Goal: Task Accomplishment & Management: Manage account settings

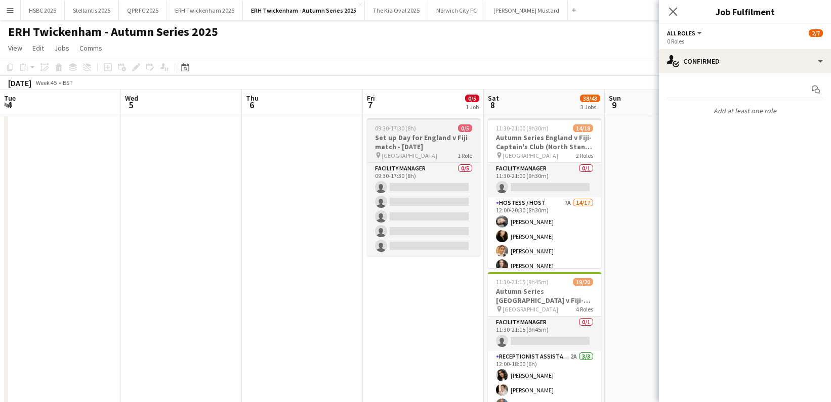
scroll to position [0, 306]
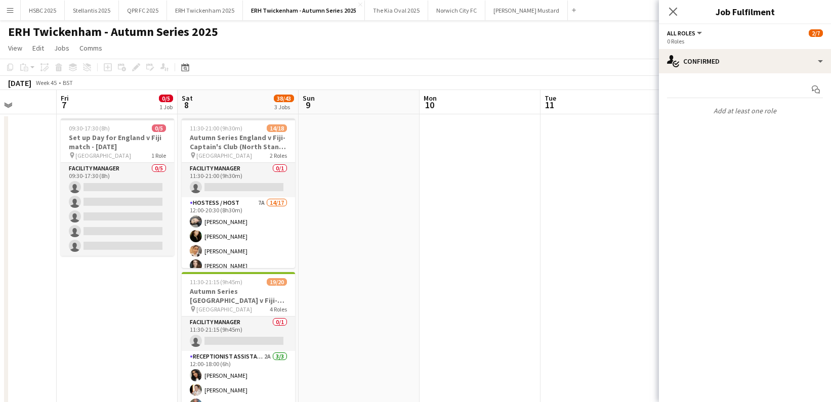
click at [10, 12] on app-icon "Menu" at bounding box center [10, 10] width 8 height 8
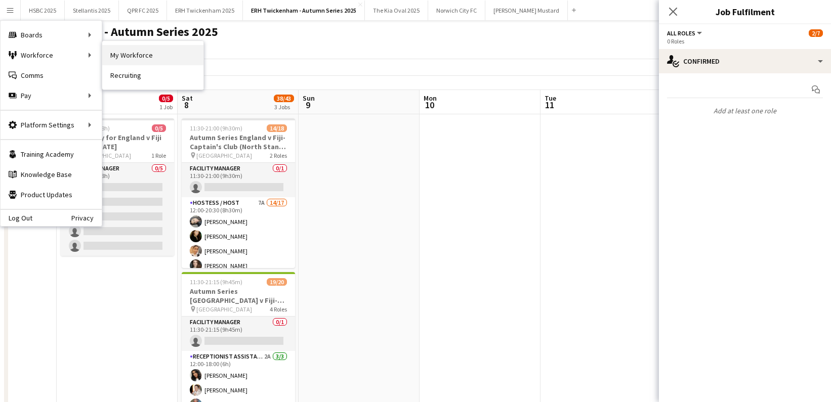
click at [138, 55] on link "My Workforce" at bounding box center [152, 55] width 101 height 20
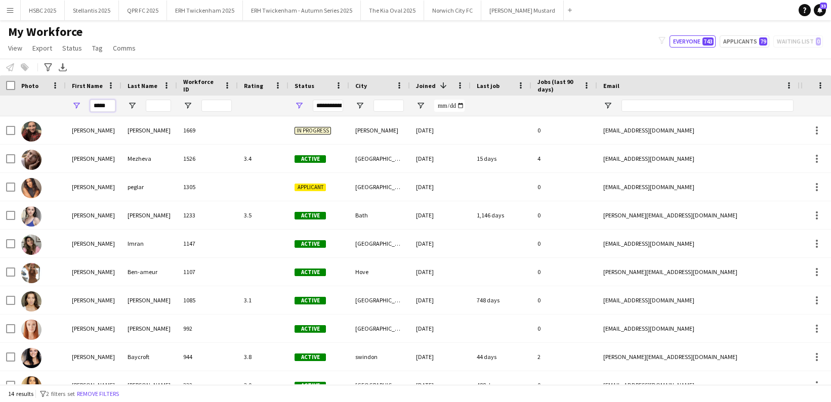
drag, startPoint x: 112, startPoint y: 105, endPoint x: 58, endPoint y: 103, distance: 54.2
click at [58, 103] on div "*****" at bounding box center [574, 106] width 1148 height 20
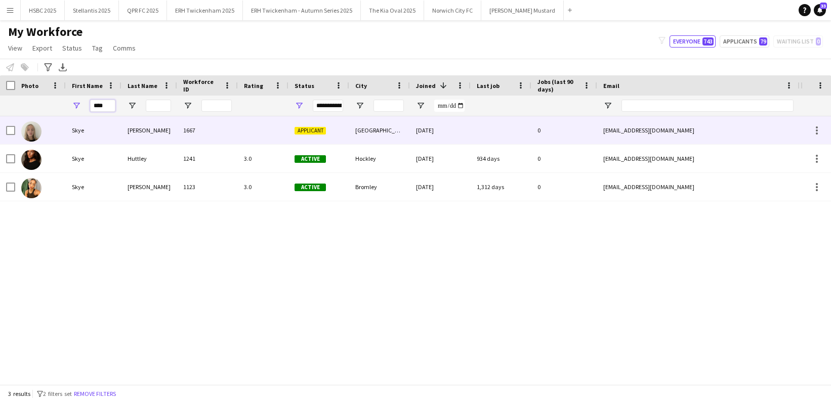
type input "****"
click at [74, 135] on div "Skye" at bounding box center [94, 130] width 56 height 28
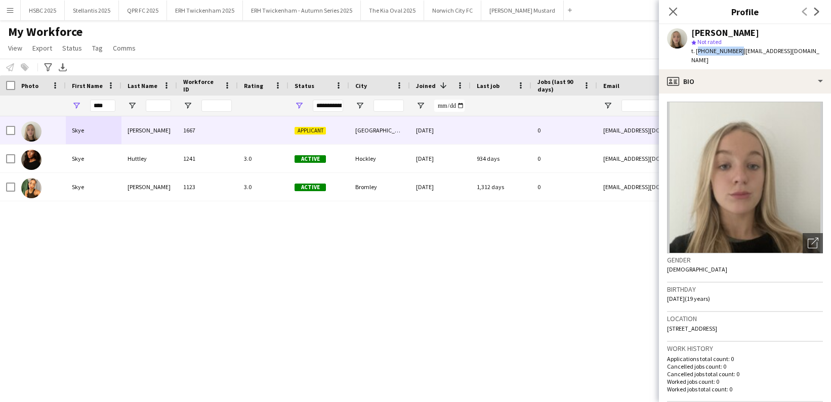
drag, startPoint x: 735, startPoint y: 52, endPoint x: 701, endPoint y: 51, distance: 33.9
click at [697, 50] on span "t. [PHONE_NUMBER]" at bounding box center [717, 51] width 53 height 8
copy span "[PHONE_NUMBER]"
click at [297, 6] on button "ERH Twickenham - Autumn Series 2025 Close" at bounding box center [302, 11] width 118 height 20
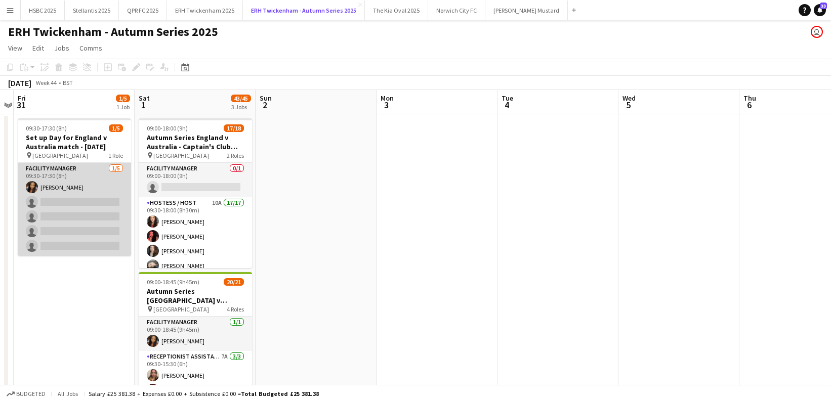
scroll to position [0, 242]
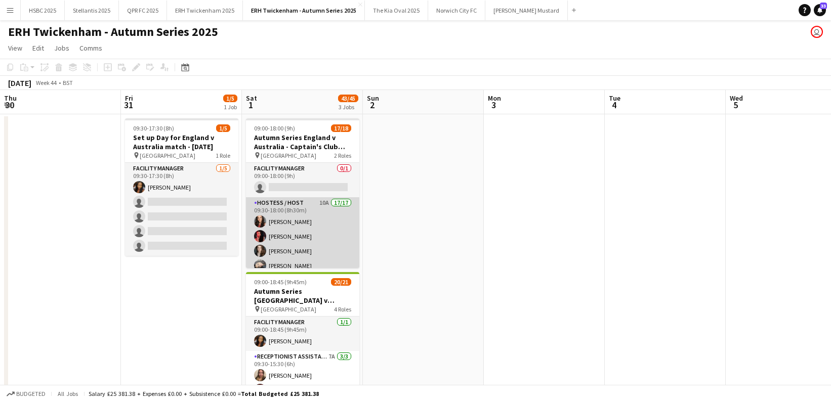
click at [313, 231] on app-card-role "Hostess / Host 10A 17/17 09:30-18:00 (8h30m) [PERSON_NAME] [PERSON_NAME] [PERSO…" at bounding box center [302, 333] width 113 height 272
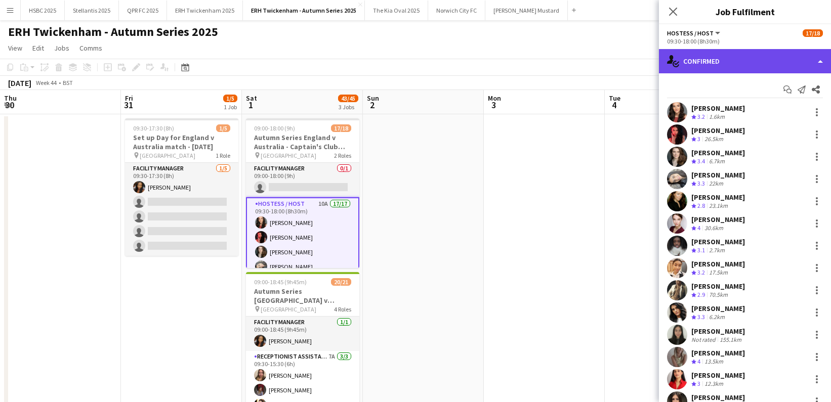
click at [803, 67] on div "single-neutral-actions-check-2 Confirmed" at bounding box center [745, 61] width 172 height 24
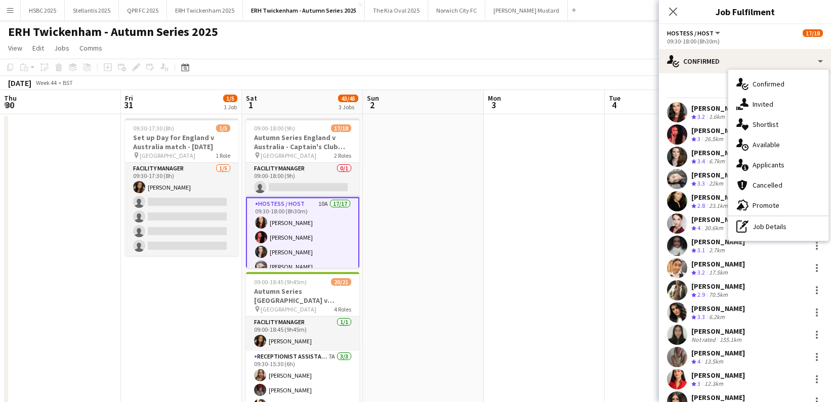
click at [798, 164] on div "single-neutral-actions-information Applicants" at bounding box center [778, 165] width 100 height 20
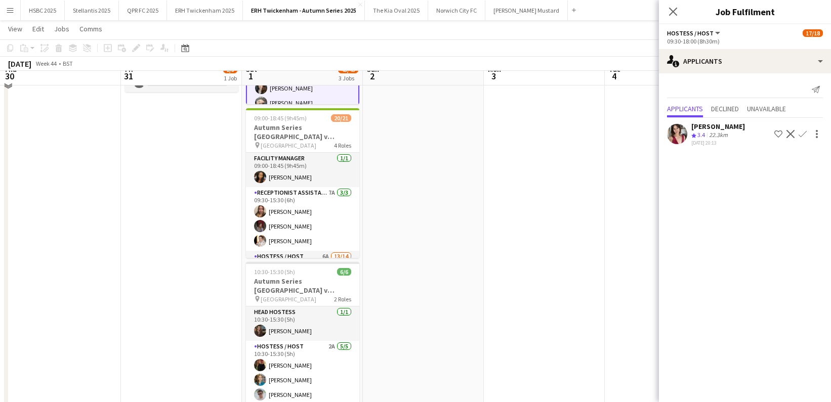
scroll to position [169, 0]
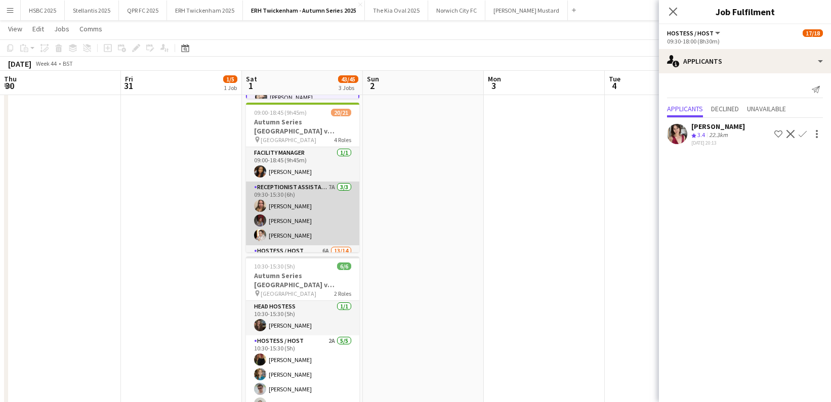
click at [336, 219] on app-card-role "Receptionist Assistant 7A [DATE] 09:30-15:30 (6h) [PERSON_NAME] [PERSON_NAME] […" at bounding box center [302, 214] width 113 height 64
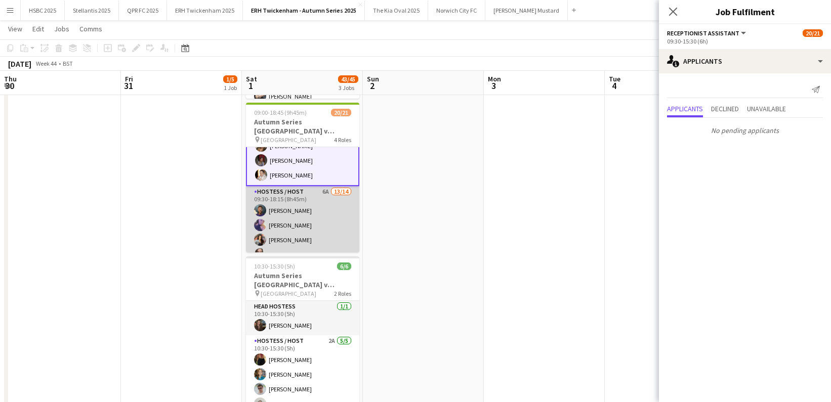
click at [336, 219] on app-card-role "Hostess / Host 6A 13/14 09:30-18:15 (8h45m) [PERSON_NAME] [PERSON_NAME] [PERSON…" at bounding box center [302, 298] width 113 height 225
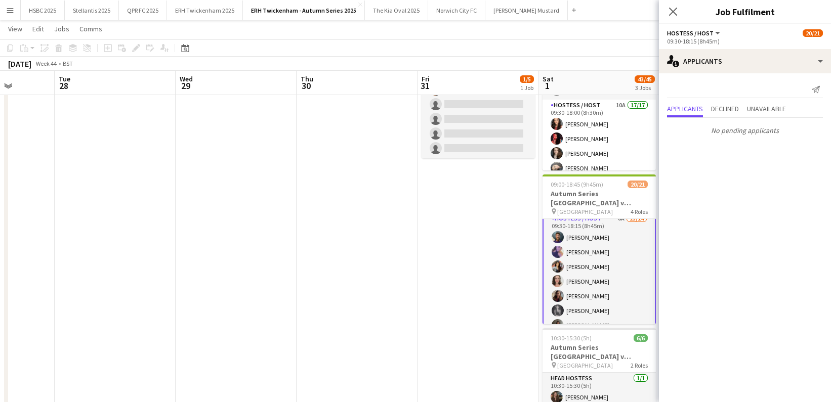
scroll to position [0, 327]
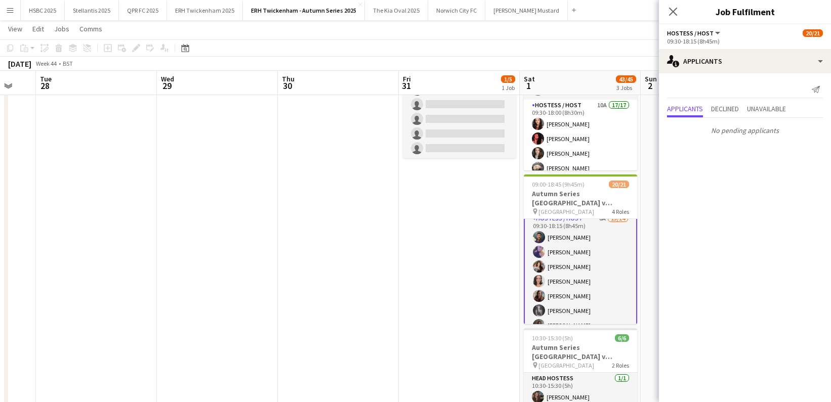
click at [7, 9] on app-icon "Menu" at bounding box center [10, 10] width 8 height 8
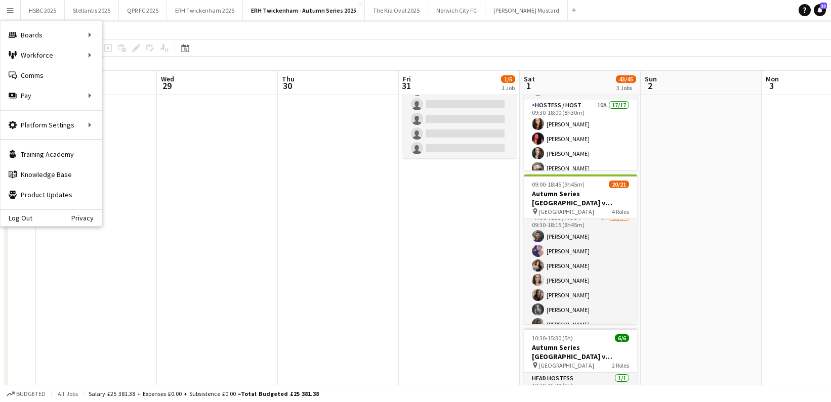
scroll to position [104, 0]
click at [131, 48] on link "My Workforce" at bounding box center [152, 55] width 101 height 20
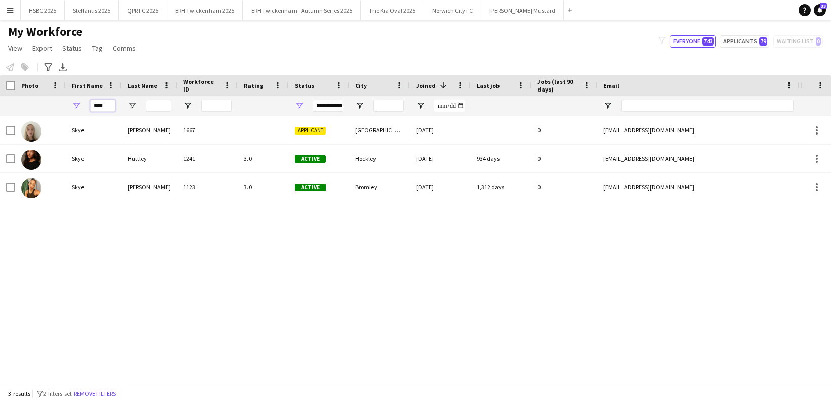
drag, startPoint x: 66, startPoint y: 101, endPoint x: 18, endPoint y: 92, distance: 49.5
click at [18, 92] on div "Workforce Details Photo First Name 1" at bounding box center [574, 95] width 1148 height 41
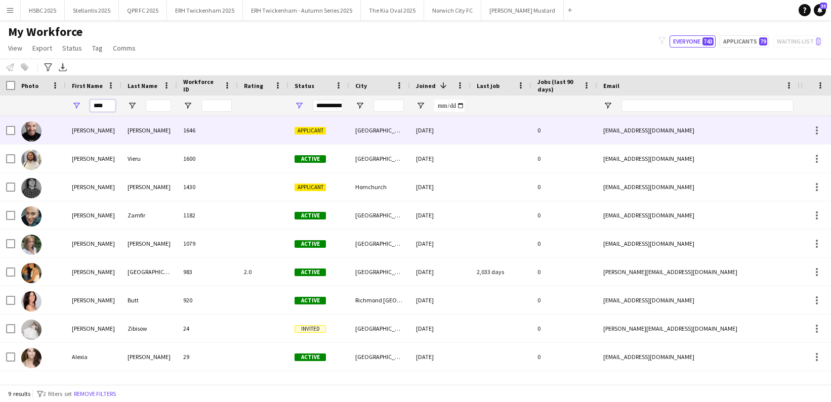
type input "****"
click at [78, 134] on div "[PERSON_NAME]" at bounding box center [94, 130] width 56 height 28
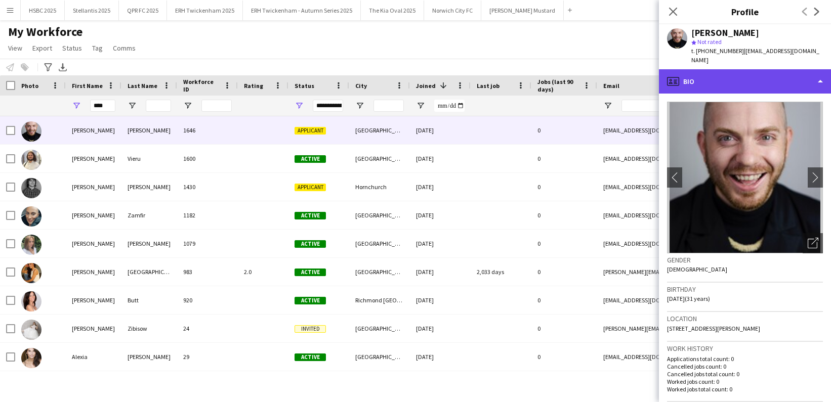
click at [721, 74] on div "profile Bio" at bounding box center [745, 81] width 172 height 24
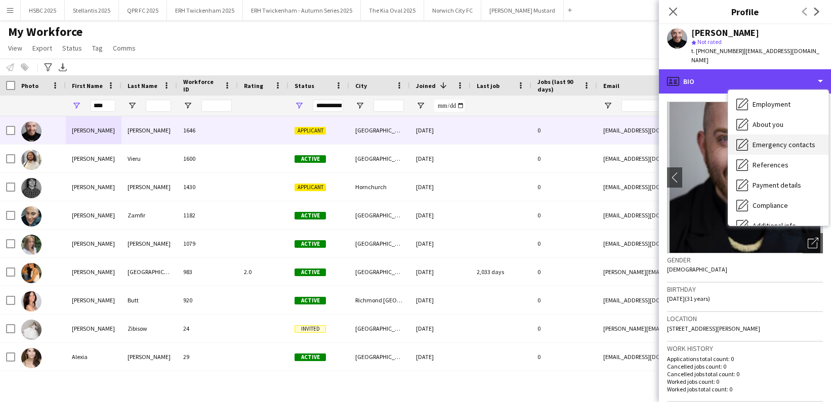
scroll to position [56, 0]
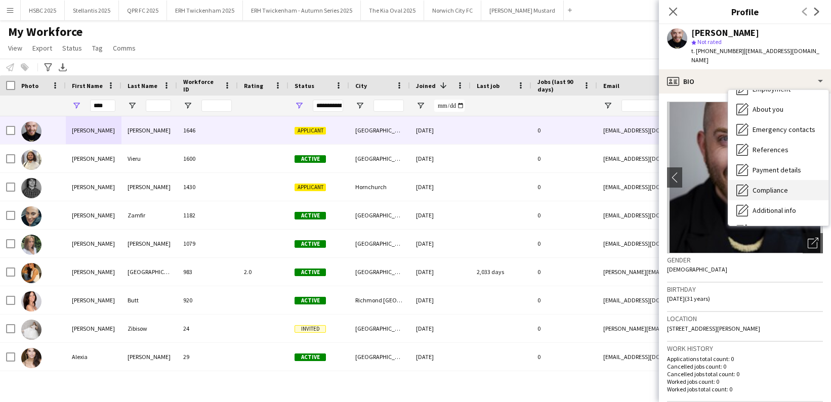
click at [790, 181] on div "Compliance Compliance" at bounding box center [778, 190] width 100 height 20
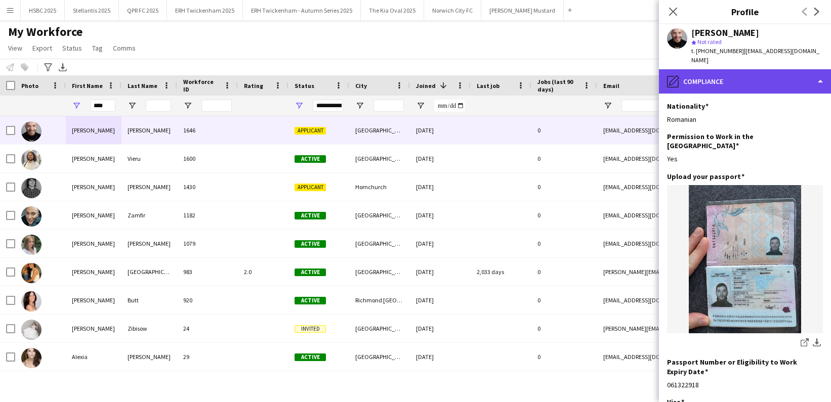
click at [718, 73] on div "pencil4 Compliance" at bounding box center [745, 81] width 172 height 24
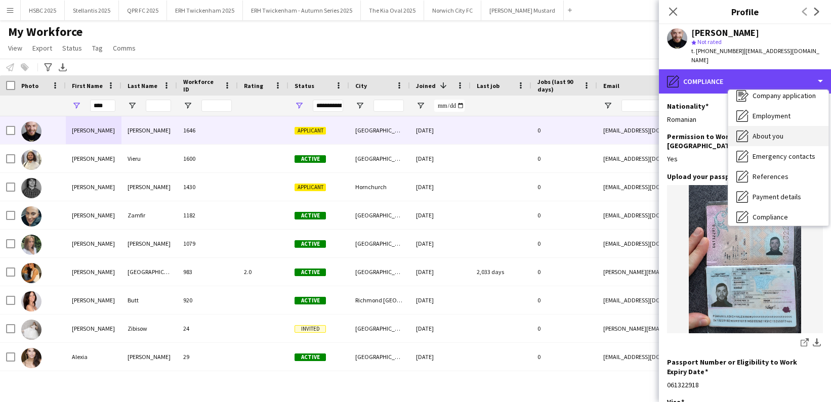
scroll to position [28, 0]
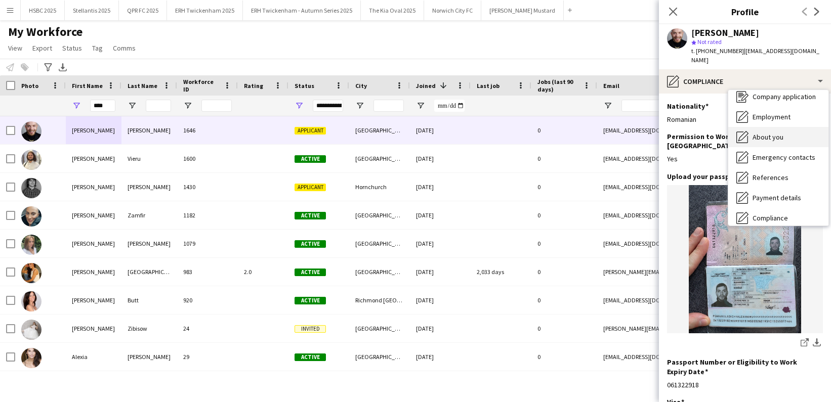
click at [764, 107] on div "Employment Employment" at bounding box center [778, 117] width 100 height 20
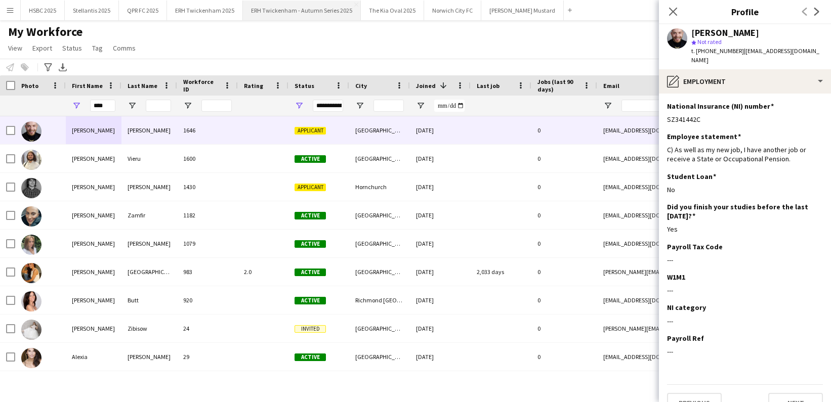
click at [297, 14] on button "ERH Twickenham - Autumn Series 2025 Close" at bounding box center [302, 11] width 118 height 20
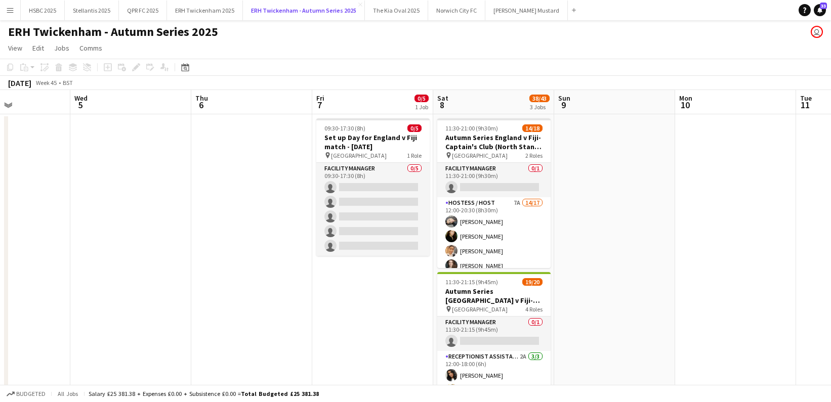
scroll to position [0, 304]
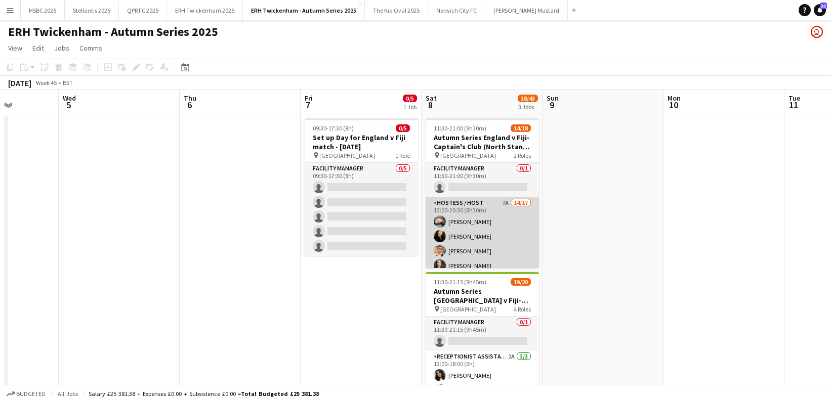
drag, startPoint x: 504, startPoint y: 250, endPoint x: 465, endPoint y: 248, distance: 39.0
click at [504, 250] on app-card-role "Hostess / Host 7A 14/17 12:00-20:30 (8h30m) [PERSON_NAME] [PERSON_NAME] [PERSON…" at bounding box center [482, 331] width 113 height 269
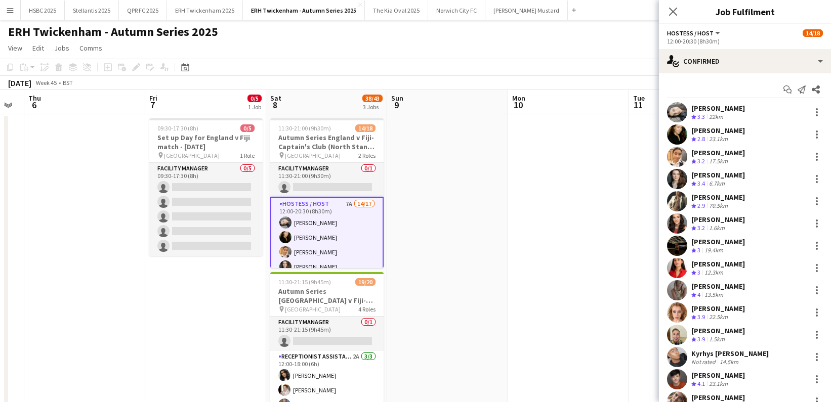
scroll to position [0, 343]
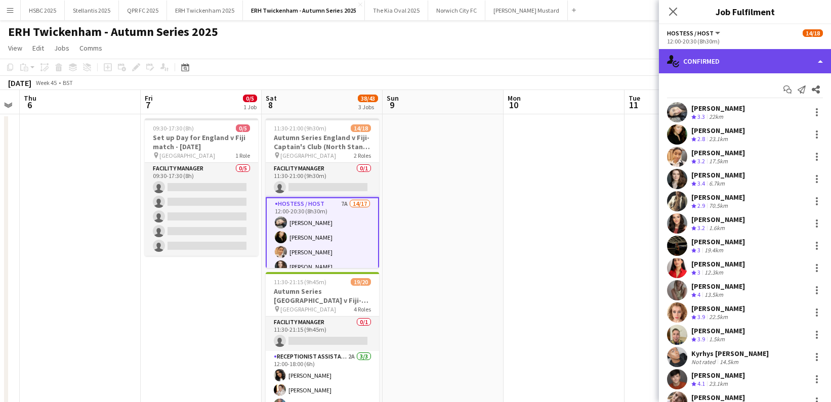
click at [728, 67] on div "single-neutral-actions-check-2 Confirmed" at bounding box center [745, 61] width 172 height 24
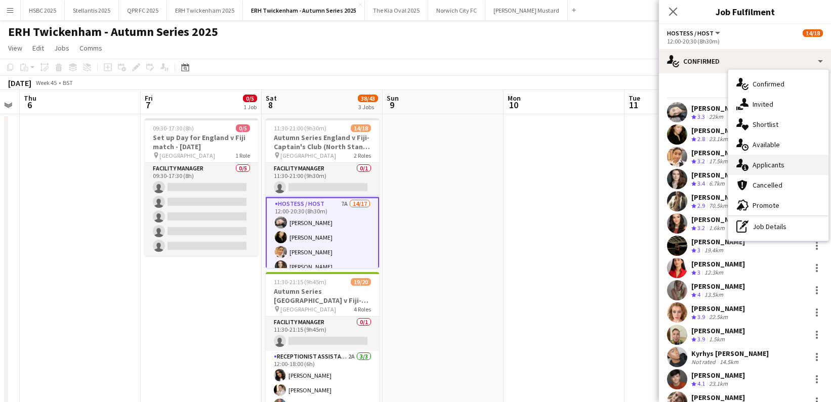
click at [789, 166] on div "single-neutral-actions-information Applicants" at bounding box center [778, 165] width 100 height 20
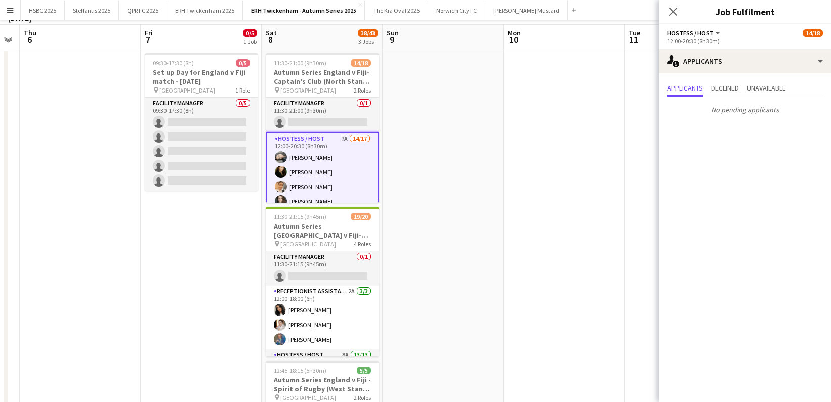
scroll to position [87, 0]
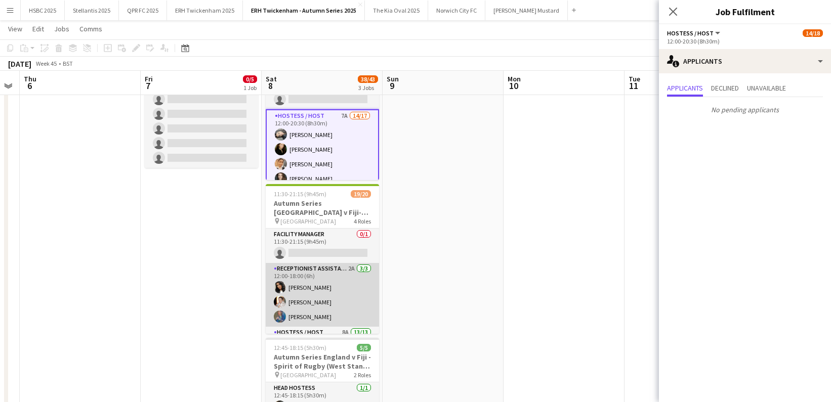
click at [335, 296] on app-card-role "Receptionist Assistant 2A [DATE] 12:00-18:00 (6h) [PERSON_NAME] [PERSON_NAME] […" at bounding box center [322, 295] width 113 height 64
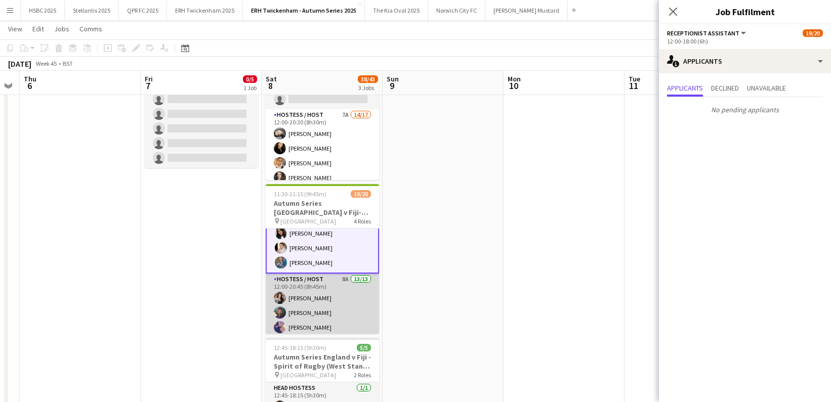
click at [335, 296] on app-card-role "Hostess / Host 8A 13/13 12:00-20:45 (8h45m) [PERSON_NAME] [PERSON_NAME] [PERSON…" at bounding box center [322, 379] width 113 height 211
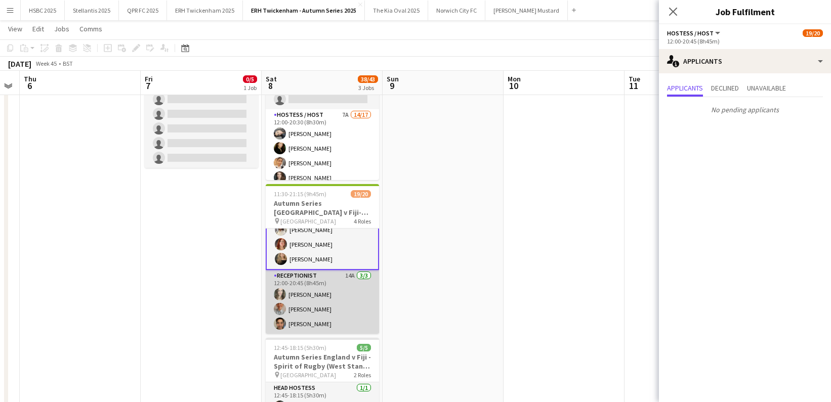
click at [335, 296] on app-card-role "Receptionist 14A [DATE] 12:00-20:45 (8h45m) [PERSON_NAME] [PERSON_NAME] Sheveka…" at bounding box center [322, 302] width 113 height 64
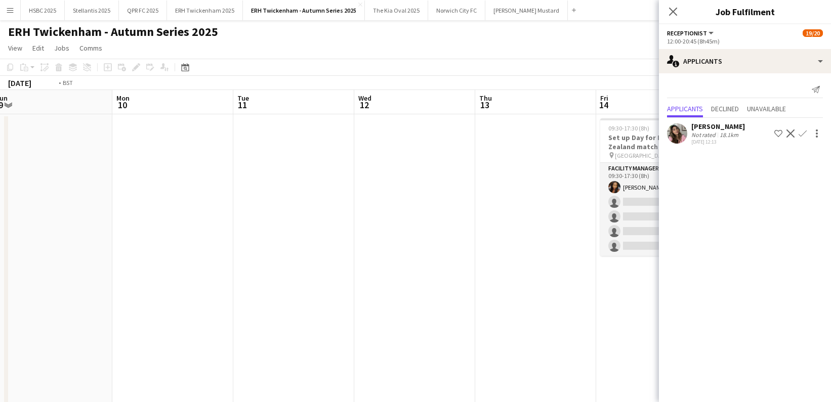
scroll to position [0, 251]
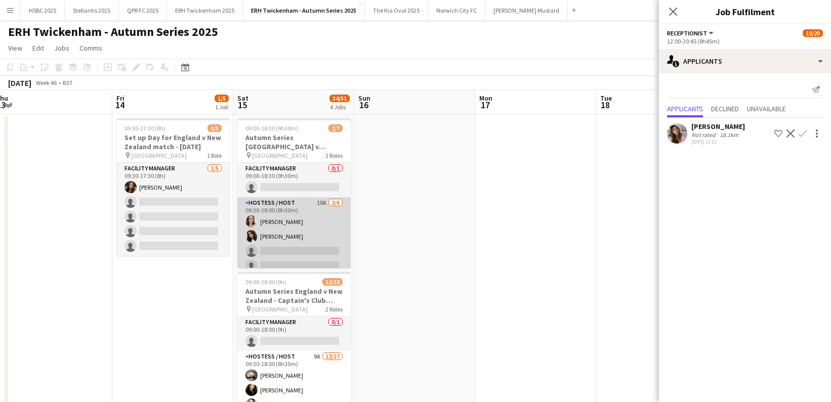
click at [289, 242] on app-card-role "Hostess / Host 10A [DATE] 09:30-18:00 (8h30m) [PERSON_NAME] [PERSON_NAME] singl…" at bounding box center [293, 251] width 113 height 108
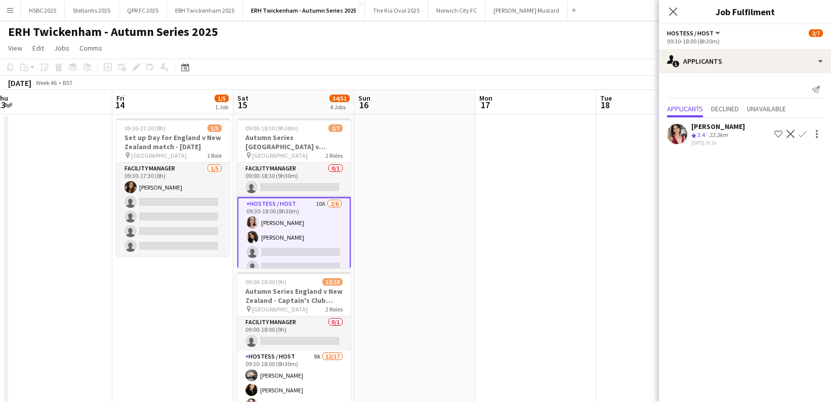
click at [805, 133] on app-icon "Confirm" at bounding box center [803, 134] width 8 height 8
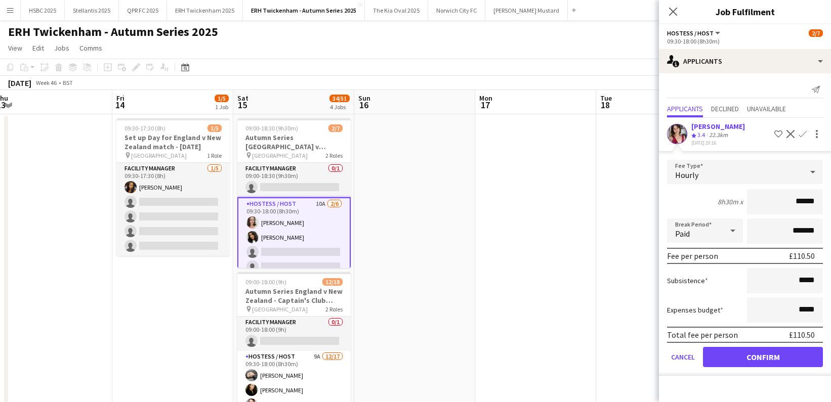
click button "Confirm" at bounding box center [763, 357] width 120 height 20
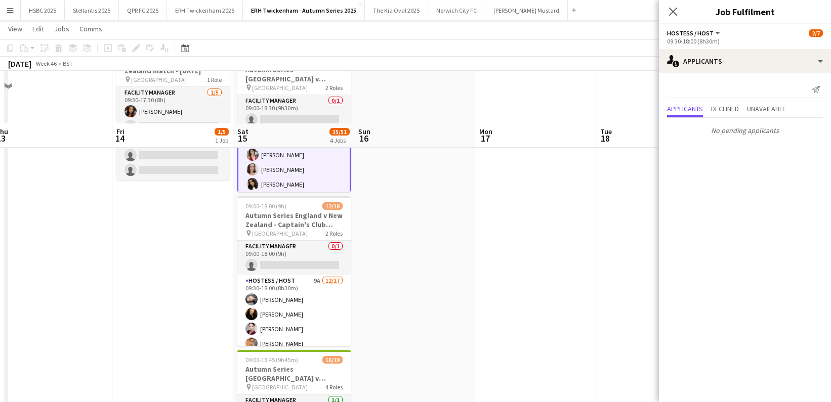
scroll to position [136, 0]
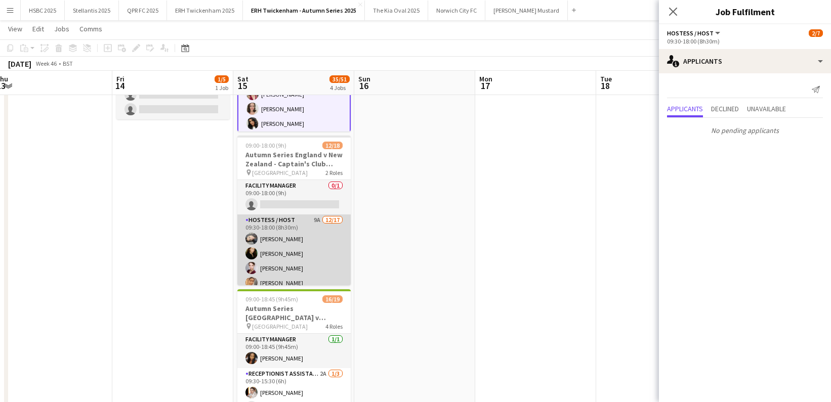
click at [322, 264] on app-card-role "Hostess / Host 9A [DATE] 09:30-18:00 (8h30m) [PERSON_NAME] [PERSON_NAME] [PERSO…" at bounding box center [293, 349] width 113 height 269
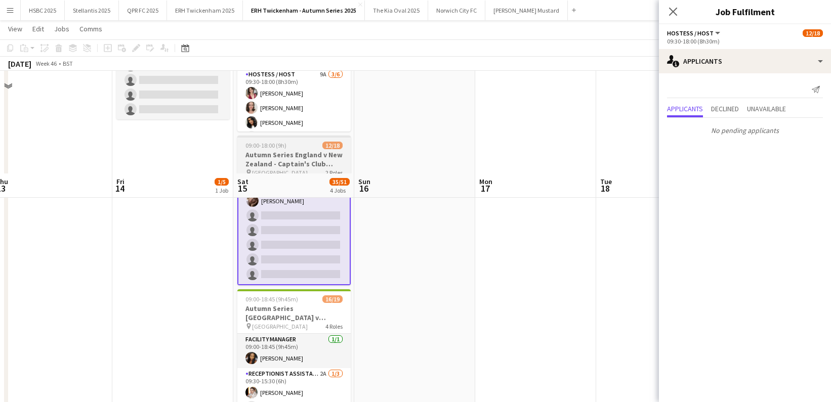
scroll to position [337, 0]
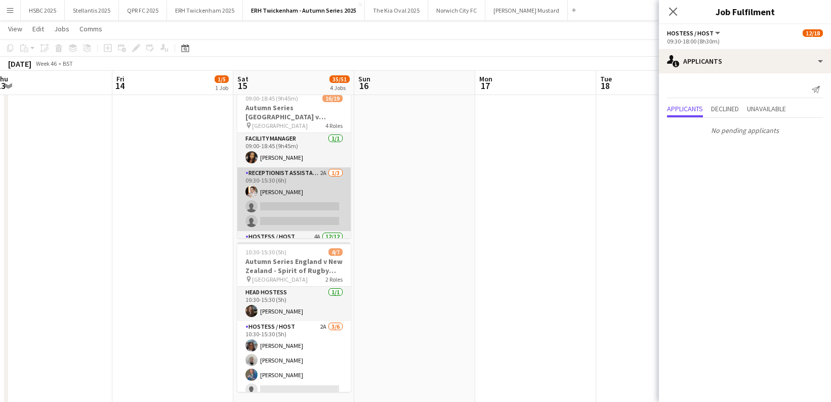
click at [323, 205] on app-card-role "Receptionist Assistant 2A [DATE] 09:30-15:30 (6h) [PERSON_NAME] single-neutral-…" at bounding box center [293, 200] width 113 height 64
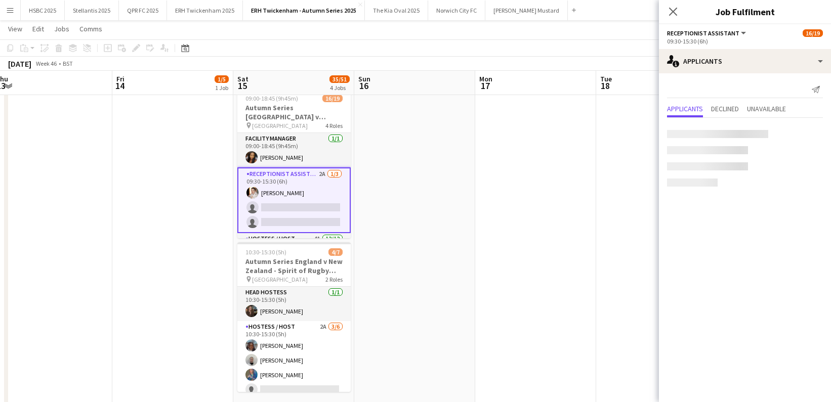
scroll to position [198, 0]
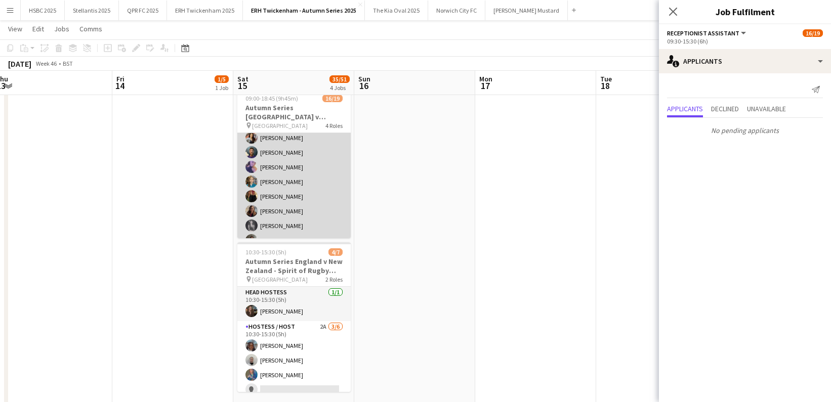
click at [326, 209] on app-card-role "Hostess / Host 4A [DATE] 09:30-18:15 (8h45m) [PERSON_NAME] [PERSON_NAME] [PERSO…" at bounding box center [293, 197] width 113 height 196
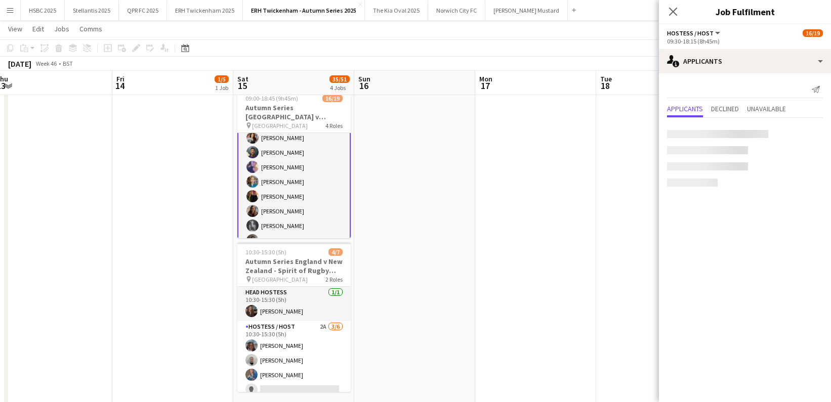
scroll to position [255, 0]
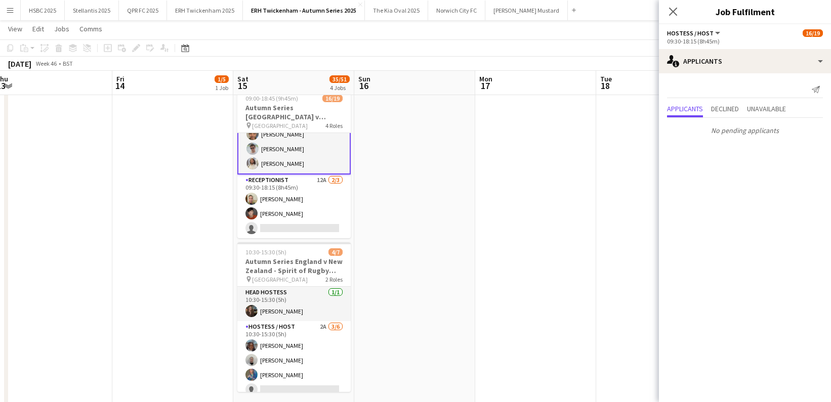
click at [326, 209] on app-card-role "Receptionist 12A [DATE] 09:30-18:15 (8h45m) [PERSON_NAME] [PERSON_NAME] single-…" at bounding box center [293, 207] width 113 height 64
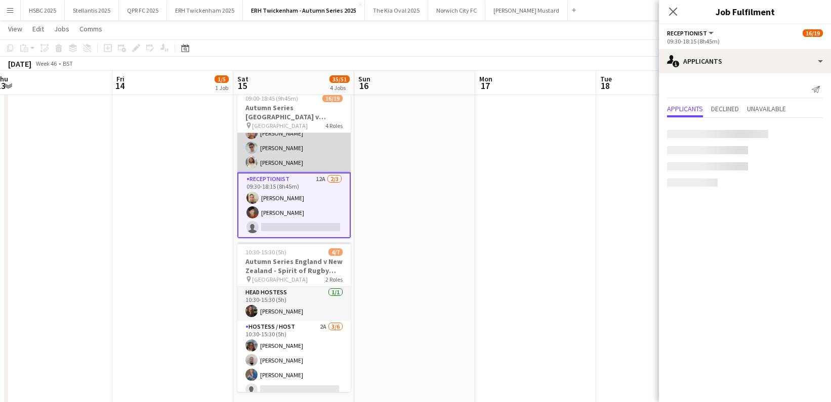
scroll to position [254, 0]
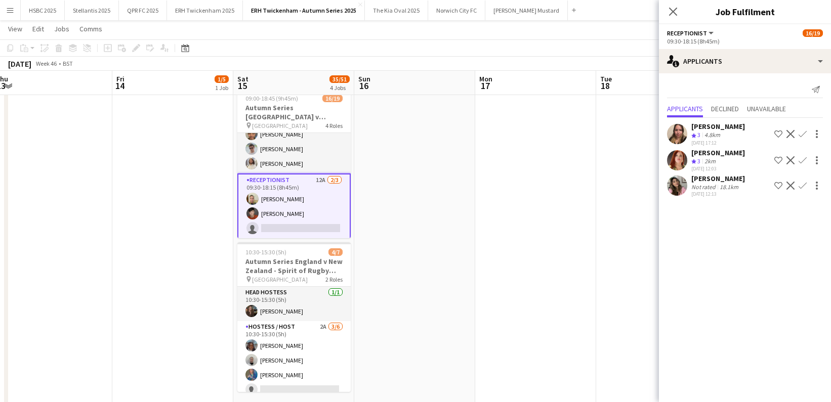
click at [672, 186] on app-user-avatar at bounding box center [677, 186] width 20 height 20
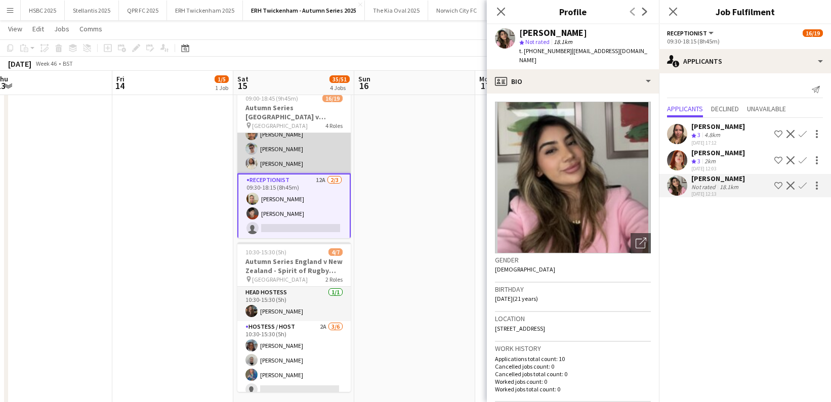
click at [335, 155] on app-card-role "Hostess / Host 4A [DATE] 09:30-18:15 (8h45m) [PERSON_NAME] [PERSON_NAME] [PERSO…" at bounding box center [293, 76] width 113 height 196
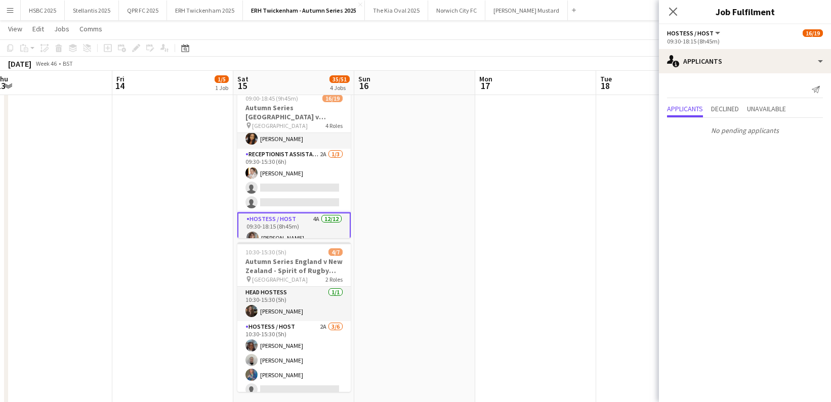
scroll to position [0, 0]
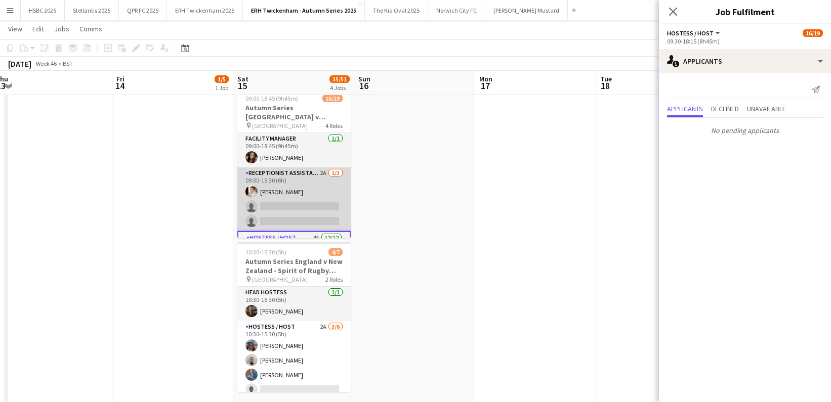
click at [312, 197] on app-card-role "Receptionist Assistant 2A [DATE] 09:30-15:30 (6h) [PERSON_NAME] single-neutral-…" at bounding box center [293, 200] width 113 height 64
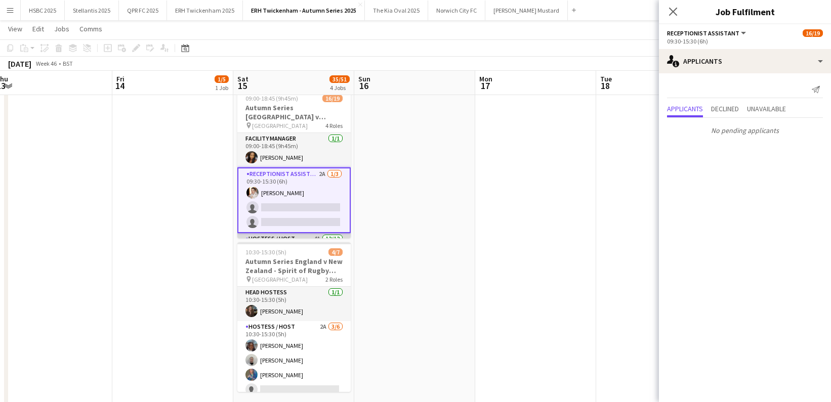
scroll to position [171, 0]
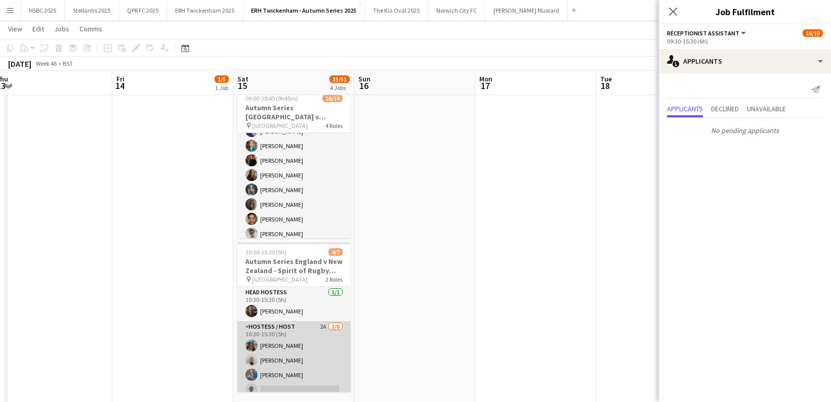
click at [311, 380] on app-card-role "Hostess / Host 2A [DATE] 10:30-15:30 (5h) [PERSON_NAME] [PERSON_NAME] [PERSON_N…" at bounding box center [293, 375] width 113 height 108
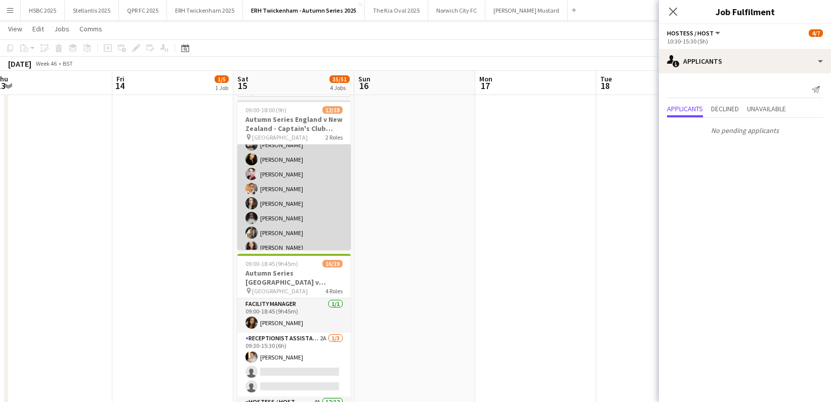
scroll to position [36, 0]
click at [330, 228] on app-card-role "Hostess / Host 9A [DATE] 09:30-18:00 (8h30m) [PERSON_NAME] [PERSON_NAME] [PERSO…" at bounding box center [293, 277] width 113 height 269
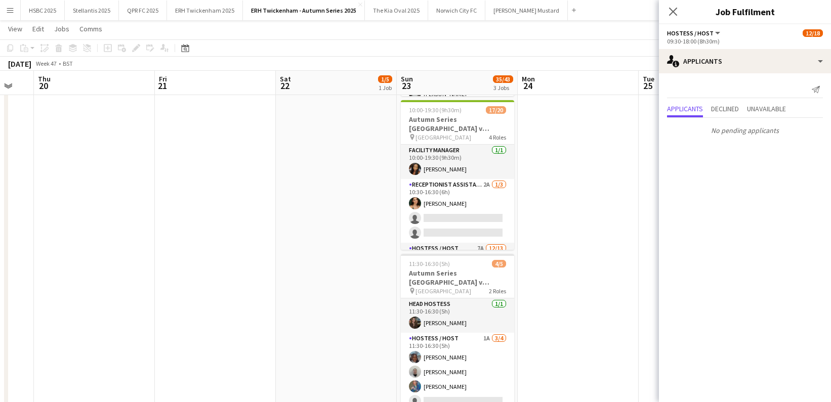
scroll to position [0, 353]
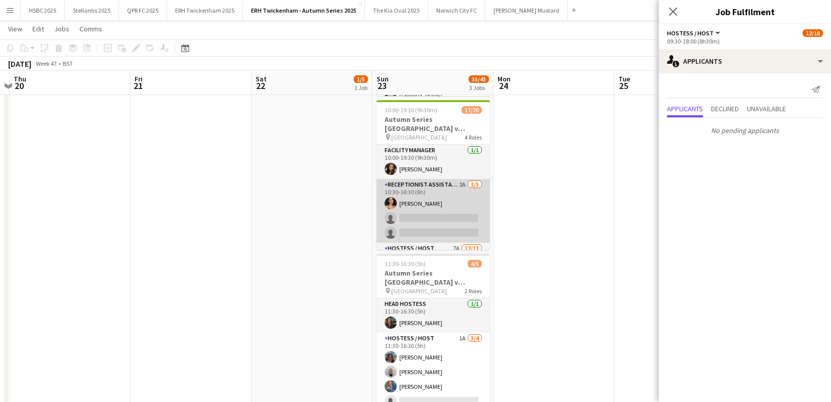
click at [477, 216] on app-card-role "Receptionist Assistant 2A [DATE] 10:30-16:30 (6h) [PERSON_NAME] single-neutral-…" at bounding box center [433, 211] width 113 height 64
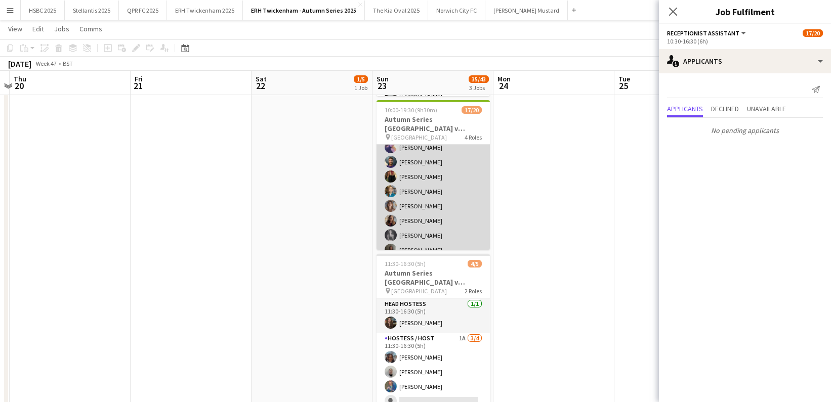
click at [456, 217] on app-card-role "Hostess / Host 7A [DATE] 10:30-19:15 (8h45m) [PERSON_NAME] [PERSON_NAME] [PERSO…" at bounding box center [433, 213] width 113 height 211
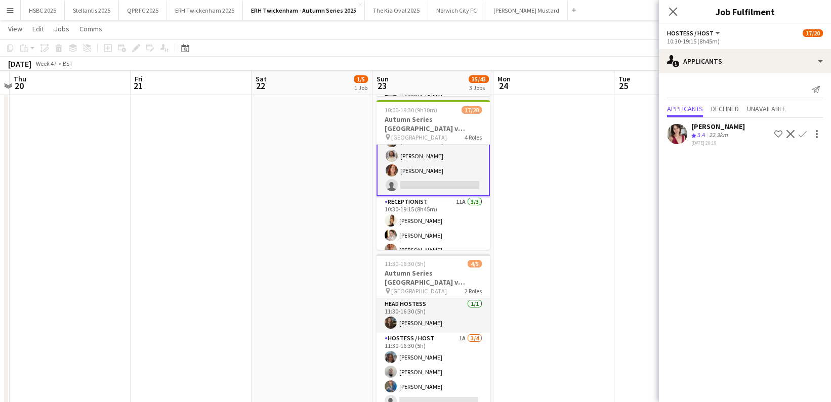
scroll to position [260, 0]
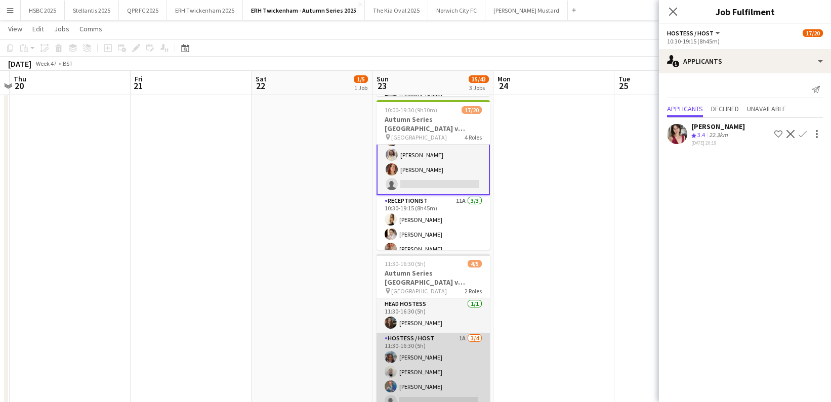
click at [465, 363] on app-card-role "Hostess / Host 1A [DATE] 11:30-16:30 (5h) [PERSON_NAME] [PERSON_NAME] [PERSON_N…" at bounding box center [433, 372] width 113 height 78
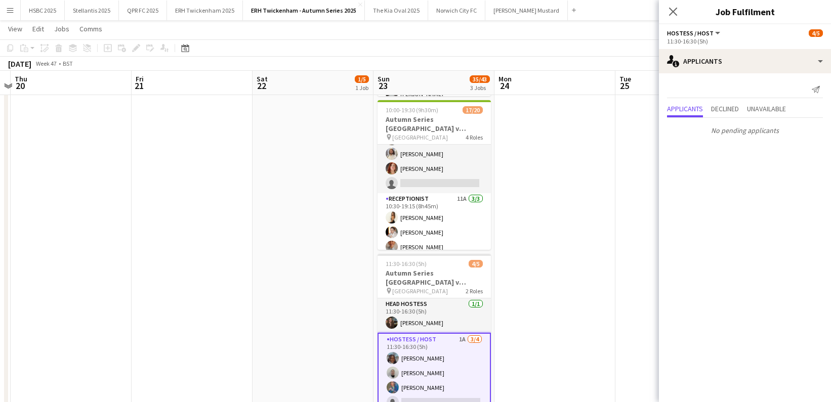
scroll to position [259, 0]
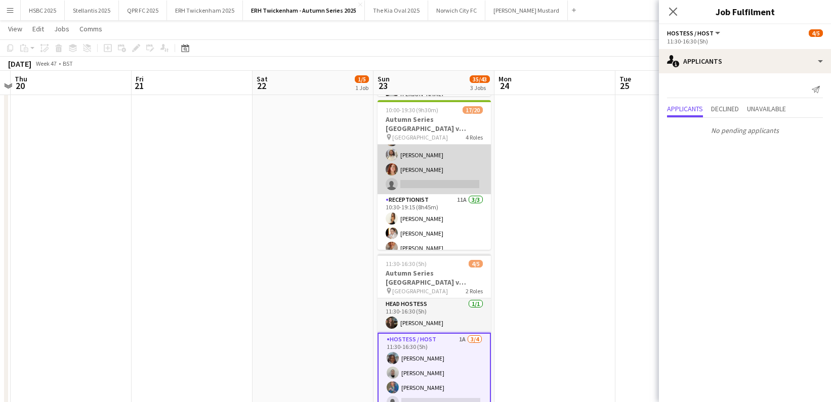
click at [451, 176] on app-card-role "Hostess / Host 7A [DATE] 10:30-19:15 (8h45m) [PERSON_NAME] [PERSON_NAME] [PERSO…" at bounding box center [434, 89] width 113 height 211
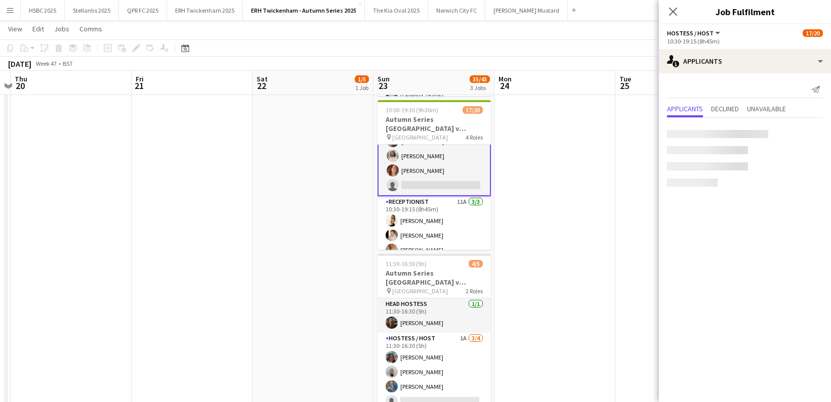
scroll to position [260, 0]
click at [804, 132] on app-icon "Confirm" at bounding box center [803, 134] width 8 height 8
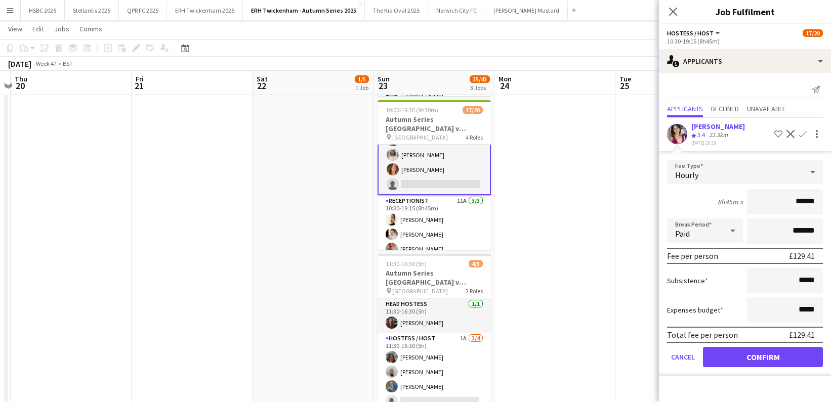
click button "Confirm" at bounding box center [763, 357] width 120 height 20
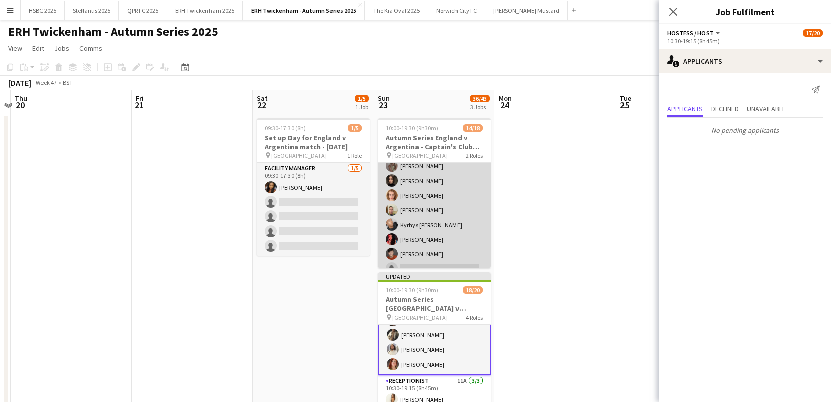
scroll to position [198, 0]
click at [463, 240] on app-card-role "Hostess / Host 7A 14/17 10:30-19:00 (8h30m) [PERSON_NAME] [PERSON_NAME] [PERSON…" at bounding box center [434, 133] width 113 height 269
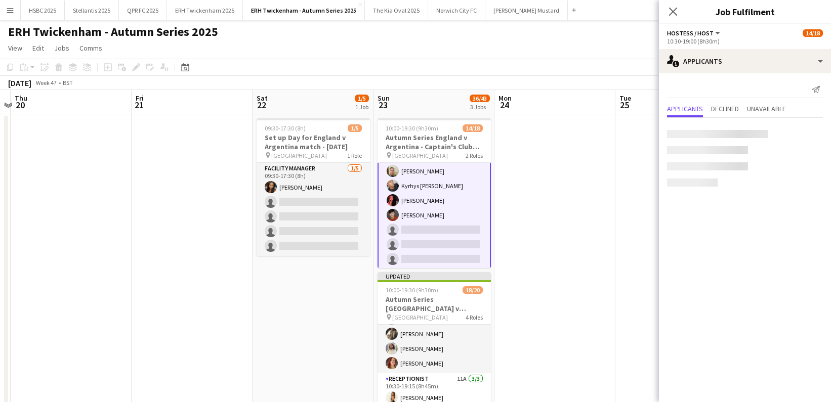
scroll to position [259, 0]
click at [786, 108] on span "Unavailable" at bounding box center [766, 108] width 39 height 7
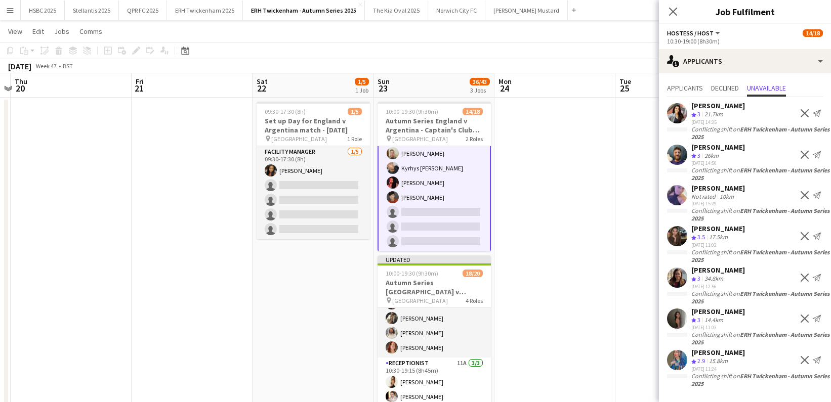
scroll to position [0, 0]
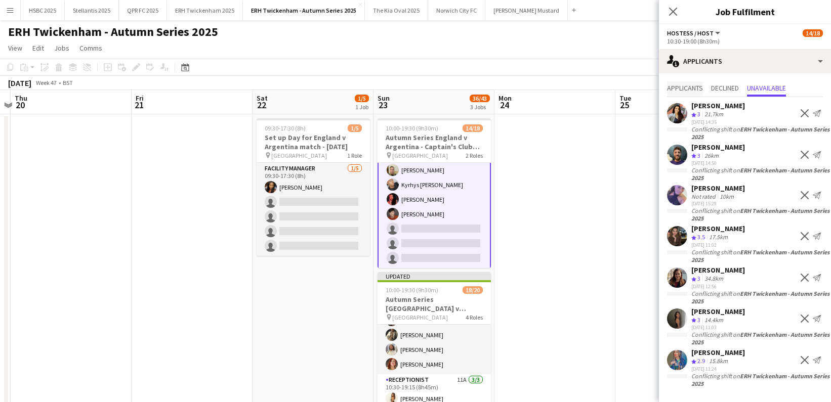
click at [675, 87] on span "Applicants" at bounding box center [685, 88] width 36 height 7
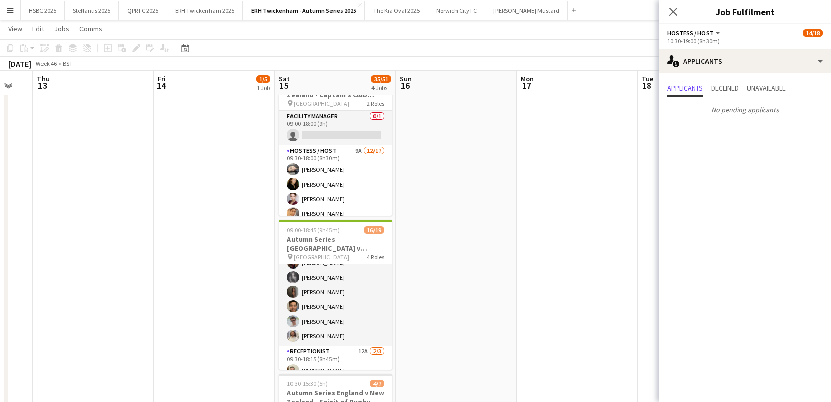
scroll to position [253, 0]
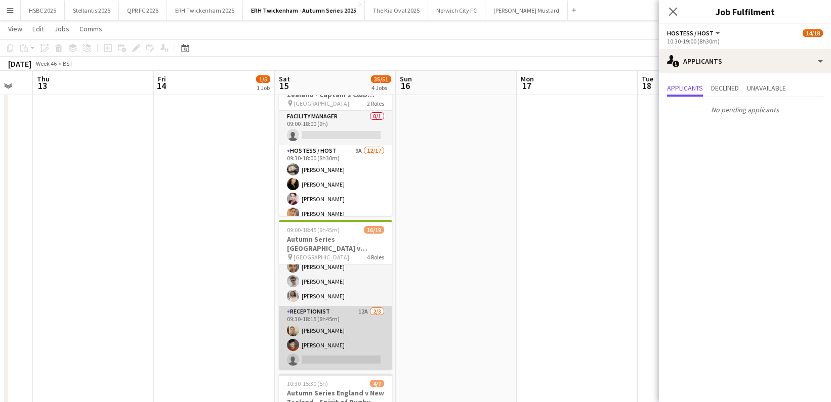
click at [360, 321] on app-card-role "Receptionist 12A [DATE] 09:30-18:15 (8h45m) [PERSON_NAME] [PERSON_NAME] single-…" at bounding box center [335, 338] width 113 height 64
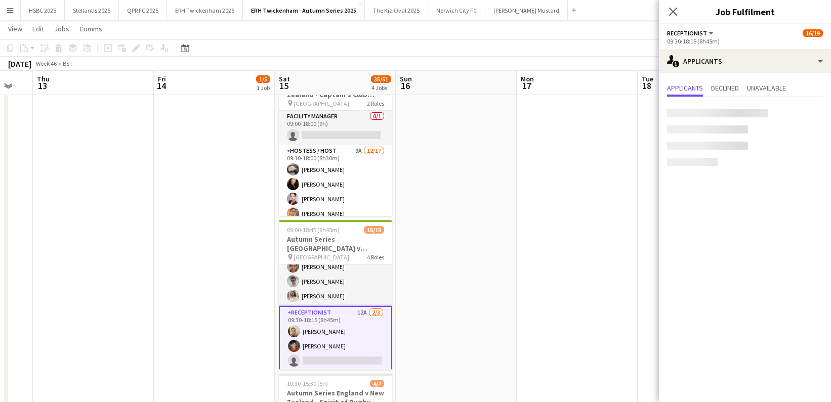
scroll to position [0, 329]
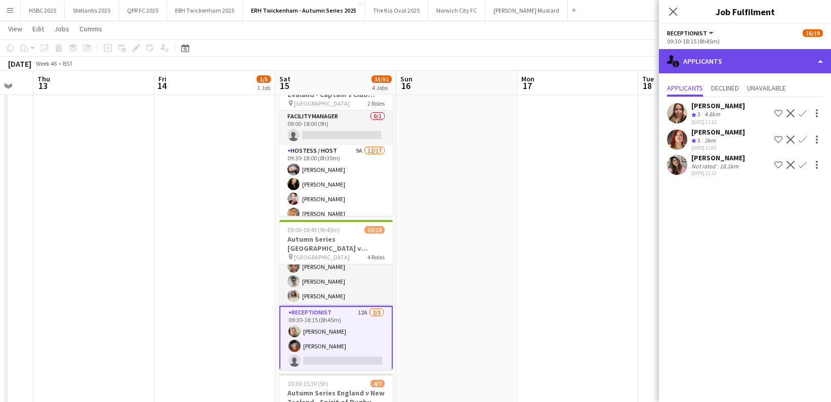
click at [744, 63] on div "single-neutral-actions-information Applicants" at bounding box center [745, 61] width 172 height 24
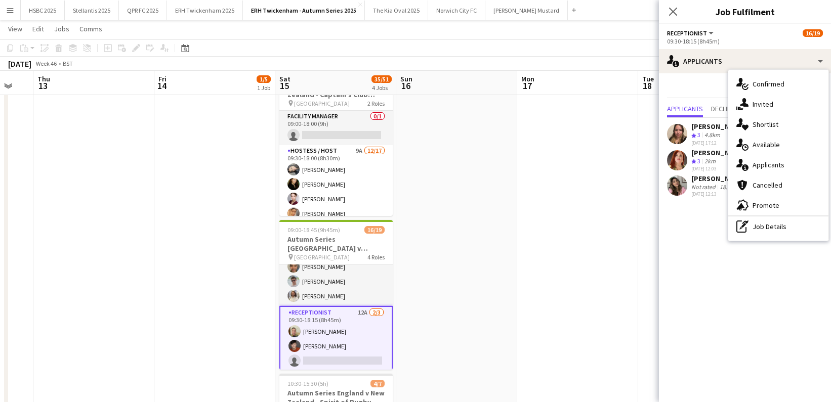
click at [696, 91] on div "Send notification" at bounding box center [745, 89] width 156 height 17
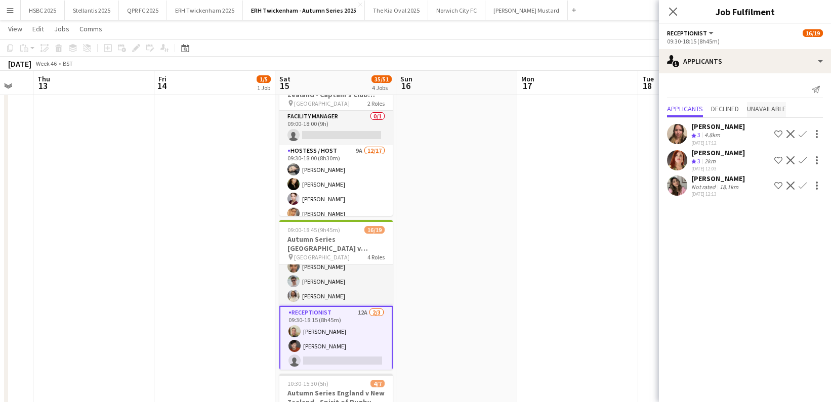
click at [765, 107] on span "Unavailable" at bounding box center [766, 108] width 39 height 7
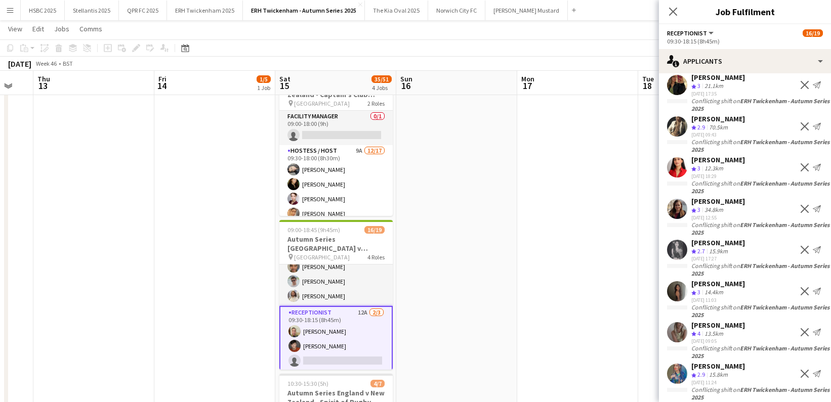
scroll to position [0, 0]
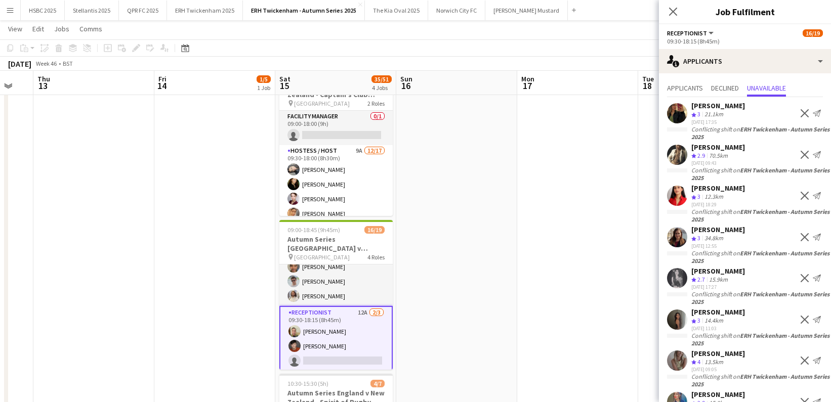
click at [485, 165] on app-date-cell at bounding box center [456, 226] width 121 height 636
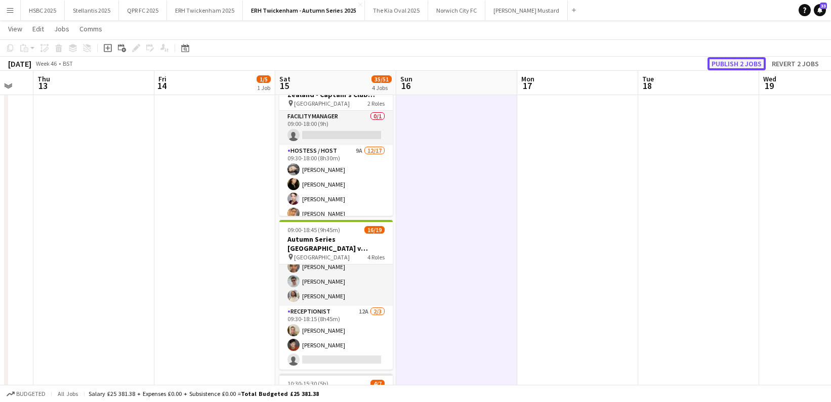
click at [725, 65] on button "Publish 2 jobs" at bounding box center [736, 63] width 58 height 13
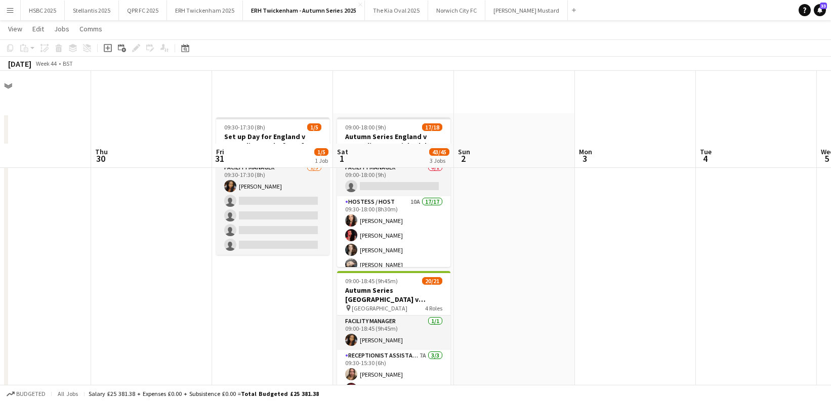
scroll to position [153, 0]
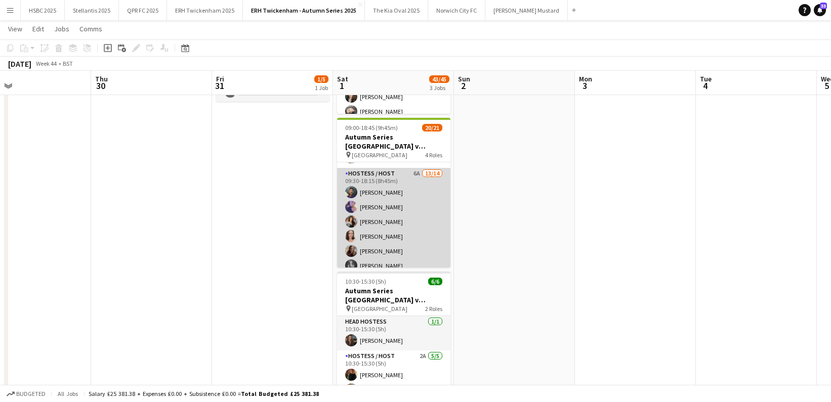
click at [426, 258] on app-card-role "Hostess / Host 6A 13/14 09:30-18:15 (8h45m) [PERSON_NAME] [PERSON_NAME] [PERSON…" at bounding box center [393, 280] width 113 height 225
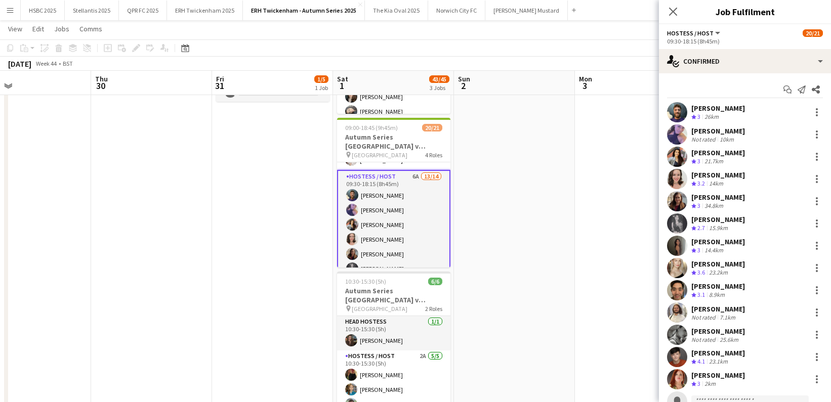
scroll to position [39, 0]
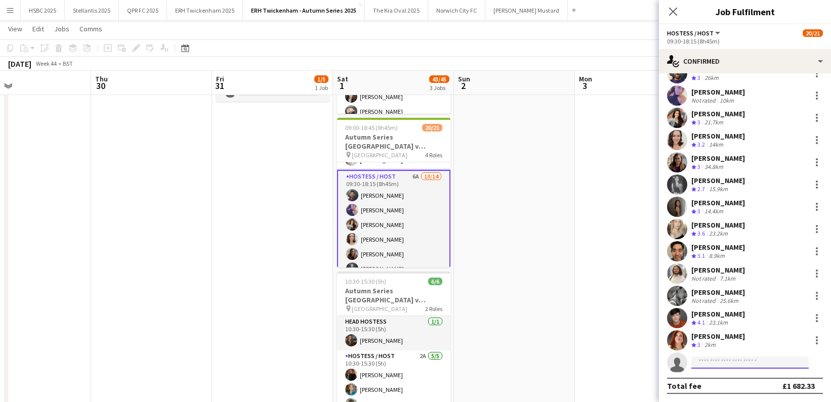
click at [720, 362] on input at bounding box center [749, 363] width 117 height 12
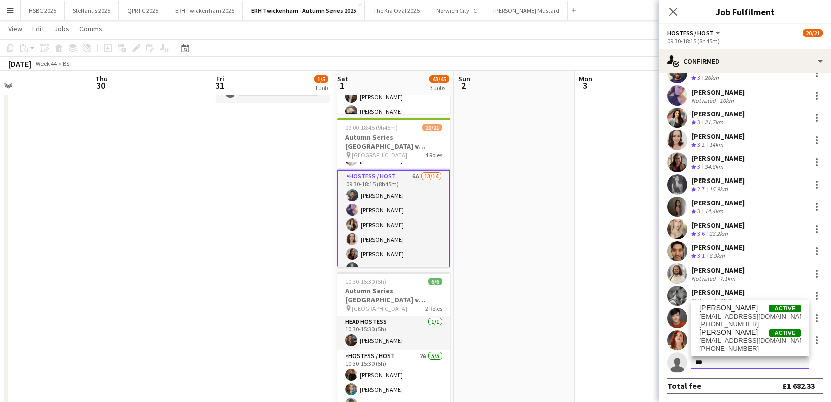
type input "***"
click at [737, 303] on div "[PERSON_NAME] Active [EMAIL_ADDRESS][DOMAIN_NAME] [PHONE_NUMBER] [PERSON_NAME] …" at bounding box center [749, 328] width 117 height 57
click at [739, 315] on span "[EMAIL_ADDRESS][DOMAIN_NAME]" at bounding box center [749, 317] width 101 height 8
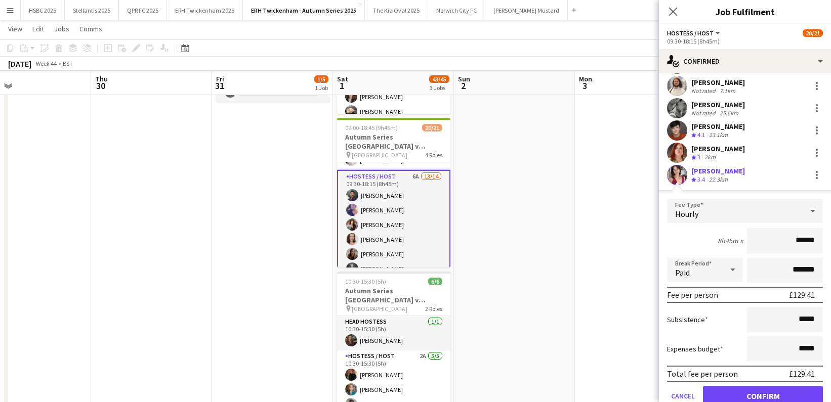
click button "Confirm" at bounding box center [763, 396] width 120 height 20
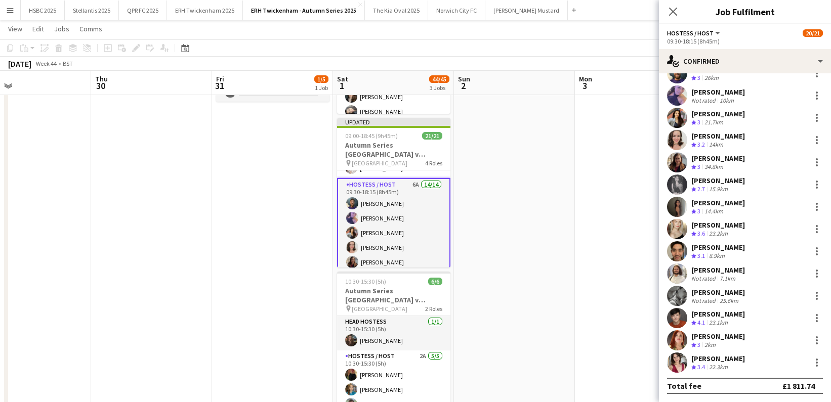
click at [532, 180] on app-date-cell at bounding box center [514, 278] width 121 height 636
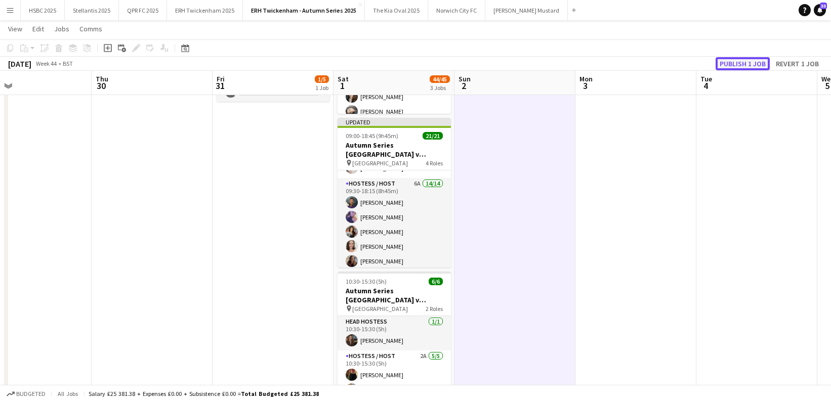
click at [762, 63] on button "Publish 1 job" at bounding box center [743, 63] width 54 height 13
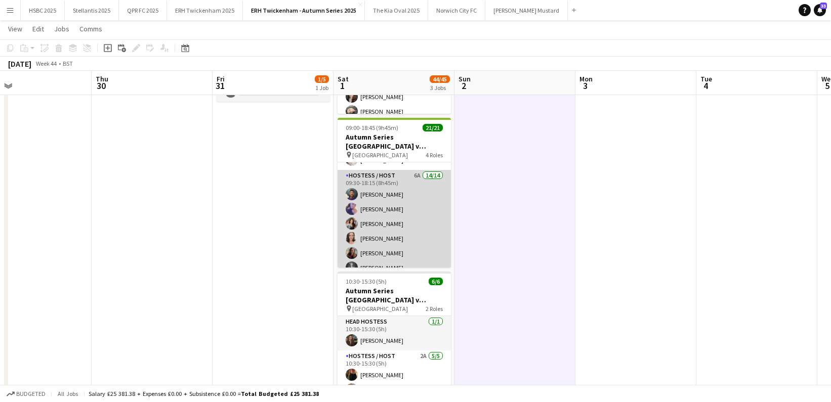
click at [417, 200] on app-card-role "Hostess / Host 6A 14/14 09:30-18:15 (8h45m) [PERSON_NAME] [PERSON_NAME] [PERSON…" at bounding box center [394, 282] width 113 height 225
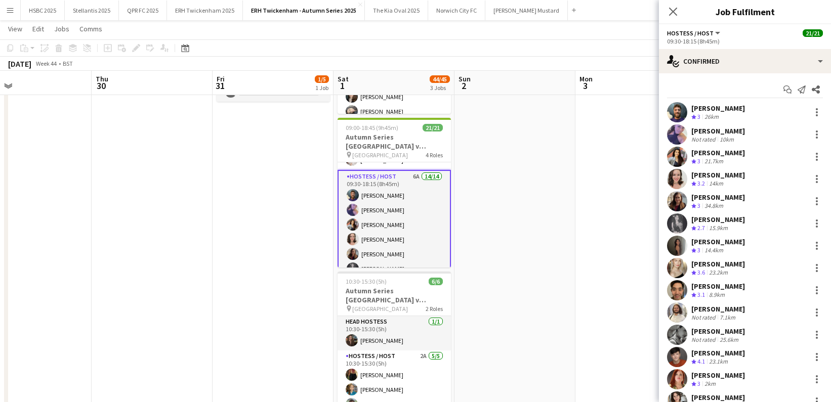
scroll to position [39, 0]
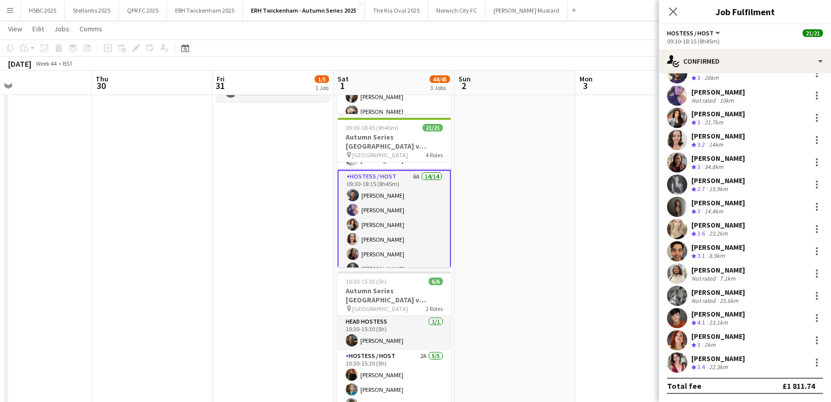
click at [738, 360] on div "[PERSON_NAME] Crew rating 3.4 22.3km" at bounding box center [745, 363] width 172 height 20
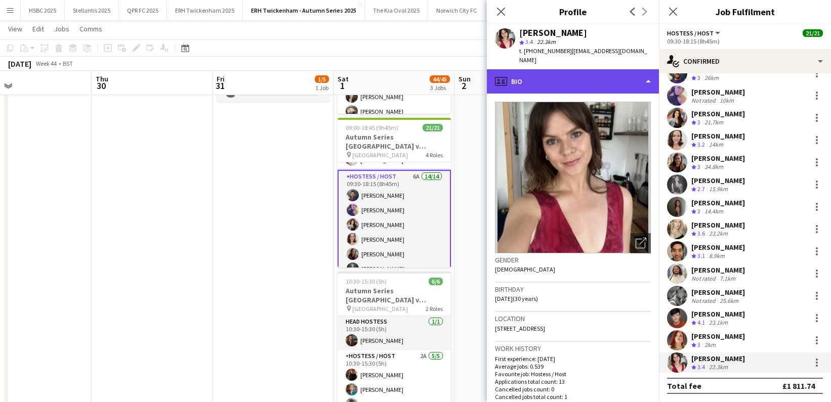
click at [596, 76] on div "profile Bio" at bounding box center [573, 81] width 172 height 24
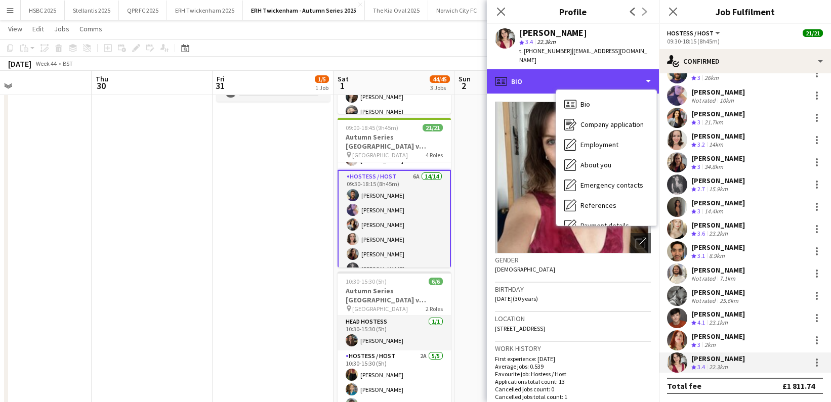
scroll to position [115, 0]
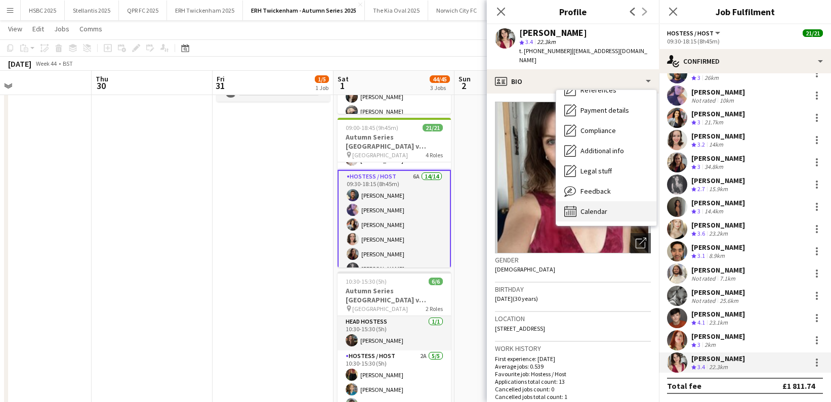
click at [627, 204] on div "Calendar Calendar" at bounding box center [606, 211] width 100 height 20
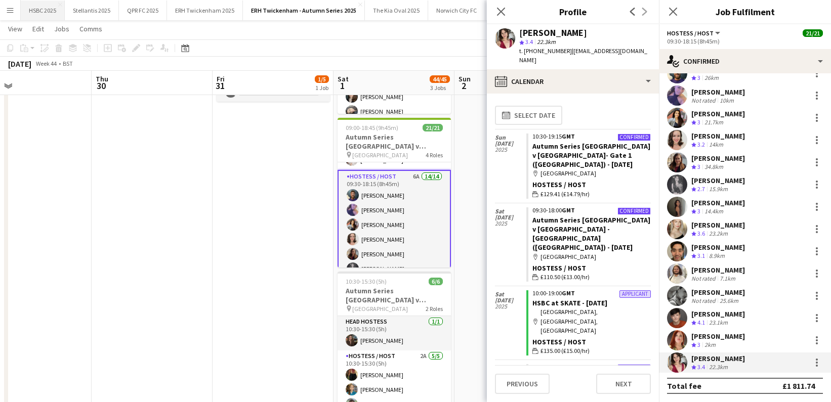
click at [48, 13] on button "HSBC 2025 Close" at bounding box center [43, 11] width 44 height 20
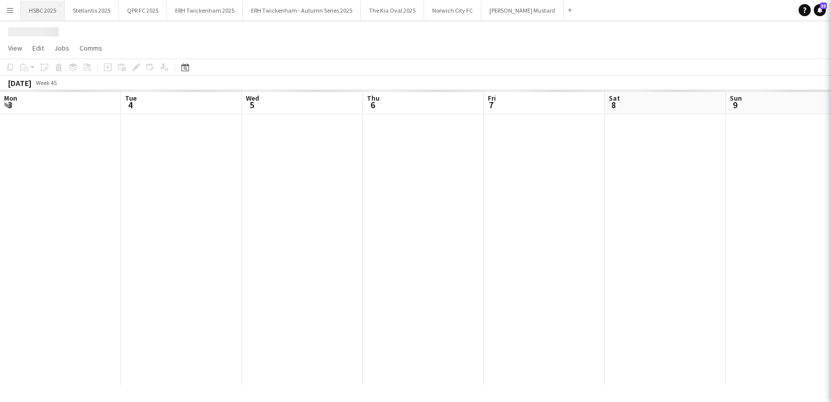
scroll to position [0, 350]
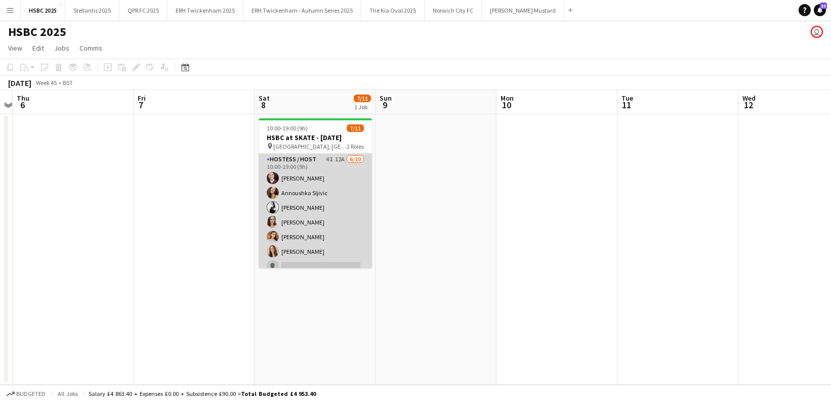
click at [343, 218] on app-card-role "Hostess / Host 4I 12A [DATE] 10:00-19:00 (9h) [PERSON_NAME] Annoushka Sljivic […" at bounding box center [315, 237] width 113 height 166
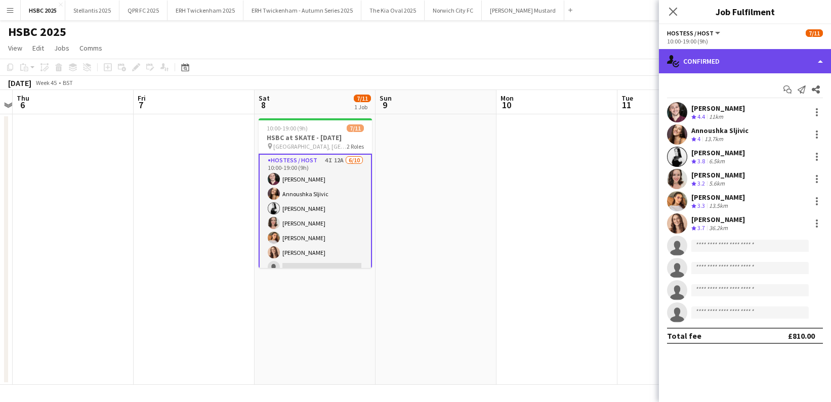
click at [744, 53] on div "single-neutral-actions-check-2 Confirmed" at bounding box center [745, 61] width 172 height 24
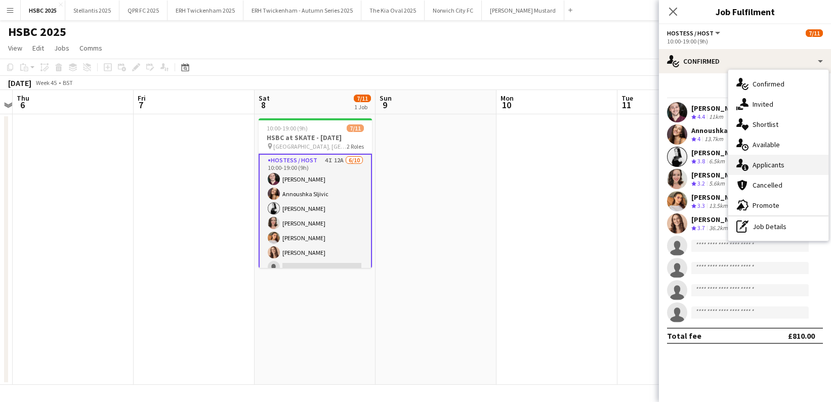
click at [794, 160] on div "single-neutral-actions-information Applicants" at bounding box center [778, 165] width 100 height 20
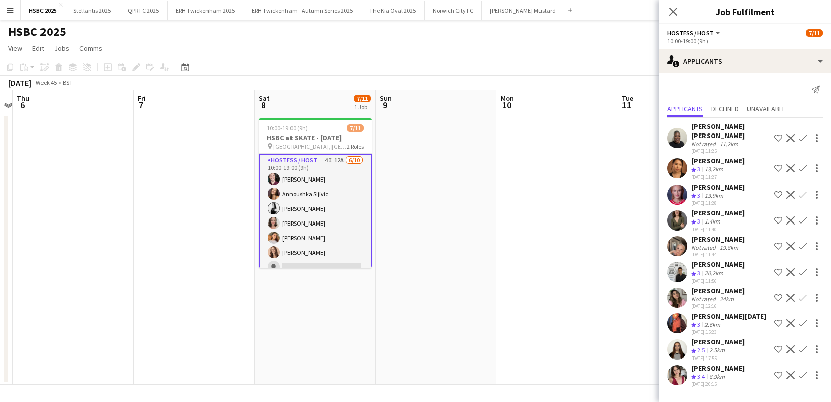
click at [806, 371] on app-icon "Confirm" at bounding box center [803, 375] width 8 height 8
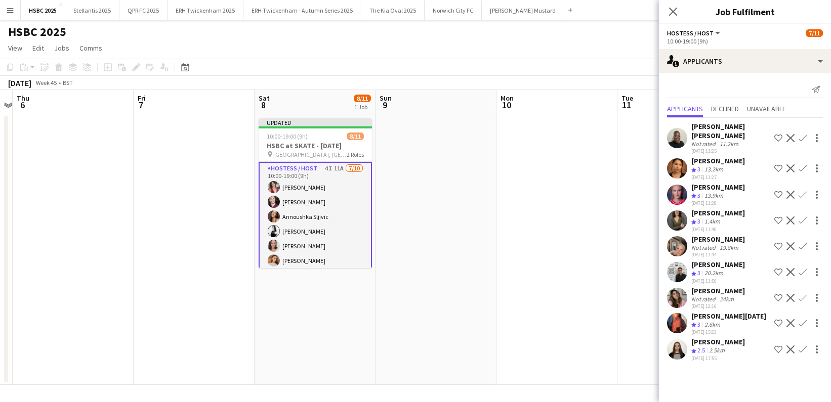
scroll to position [0, 0]
click at [556, 176] on app-date-cell at bounding box center [556, 249] width 121 height 271
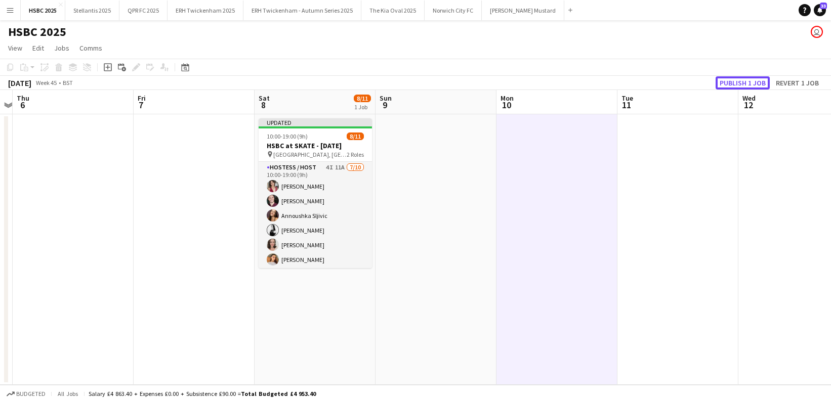
click at [745, 80] on button "Publish 1 job" at bounding box center [743, 82] width 54 height 13
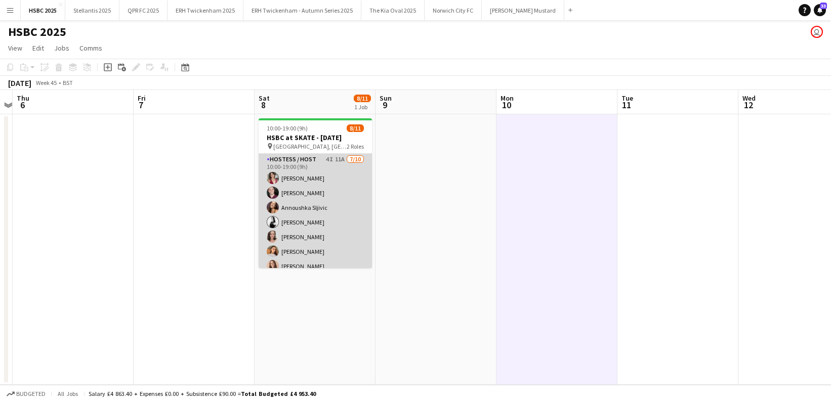
scroll to position [87, 0]
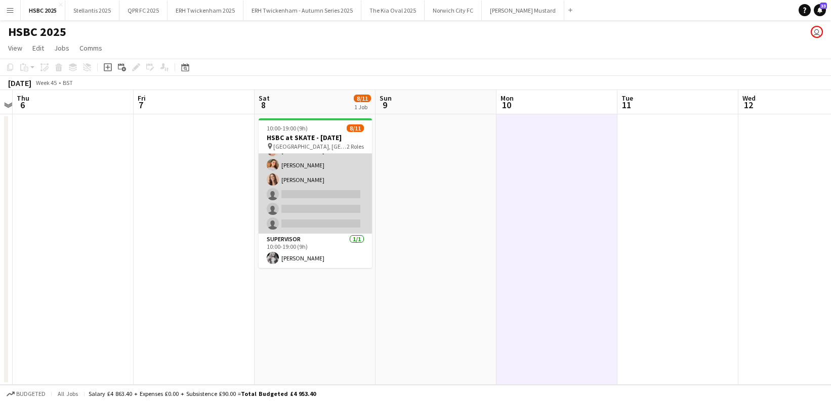
click at [339, 215] on app-card-role "Hostess / Host 4I 11A [DATE] 10:00-19:00 (9h) [PERSON_NAME] [PERSON_NAME] Annou…" at bounding box center [315, 150] width 113 height 166
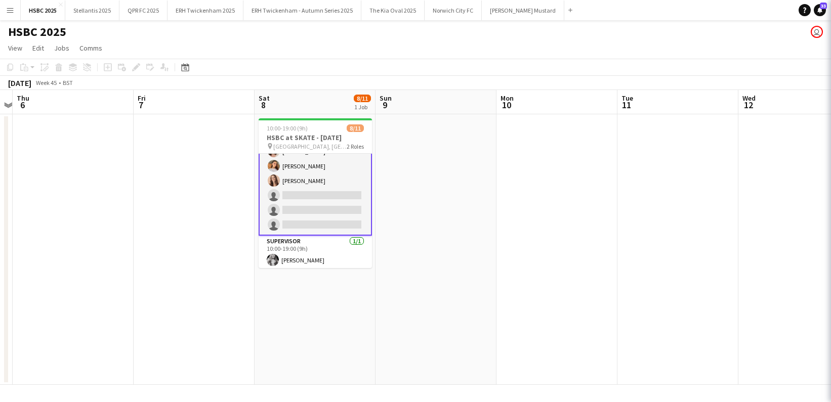
scroll to position [88, 0]
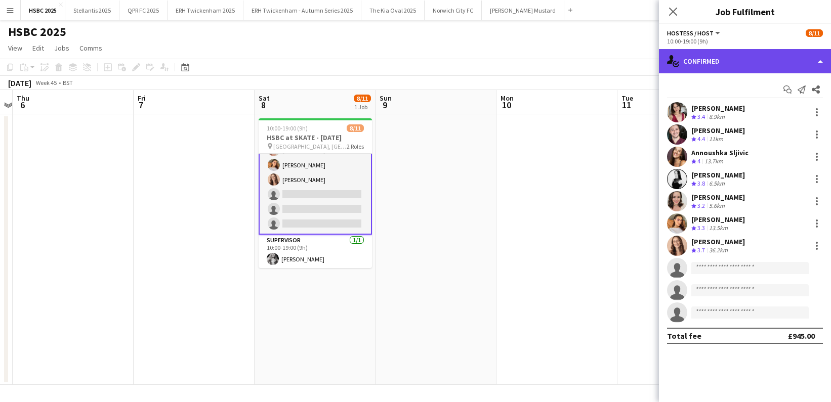
click at [765, 64] on div "single-neutral-actions-check-2 Confirmed" at bounding box center [745, 61] width 172 height 24
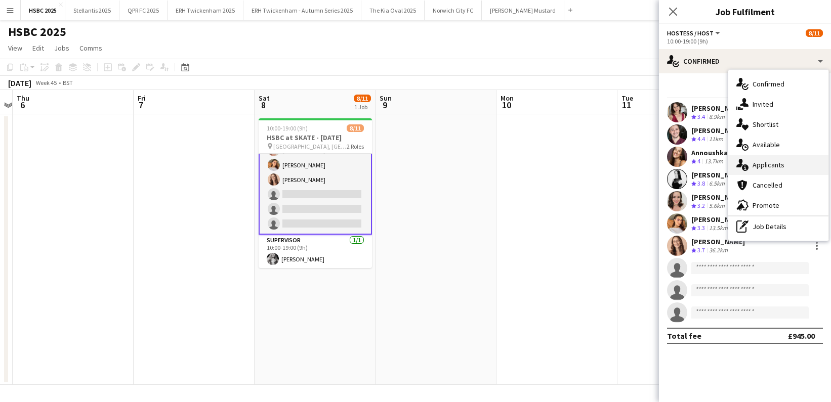
click at [803, 169] on div "single-neutral-actions-information Applicants" at bounding box center [778, 165] width 100 height 20
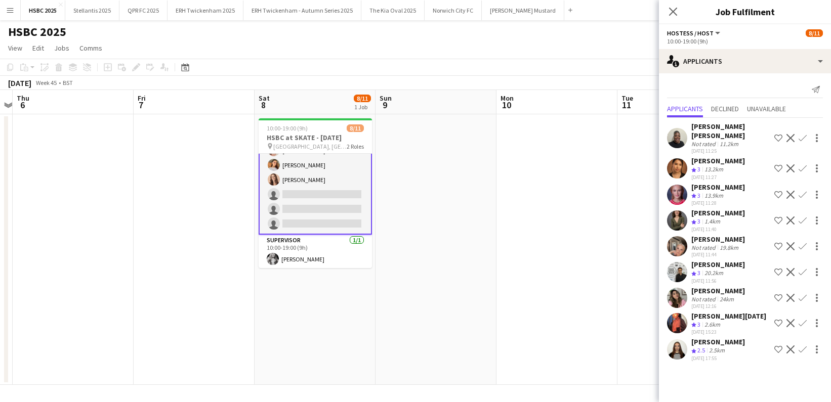
click at [804, 268] on app-icon "Confirm" at bounding box center [803, 272] width 8 height 8
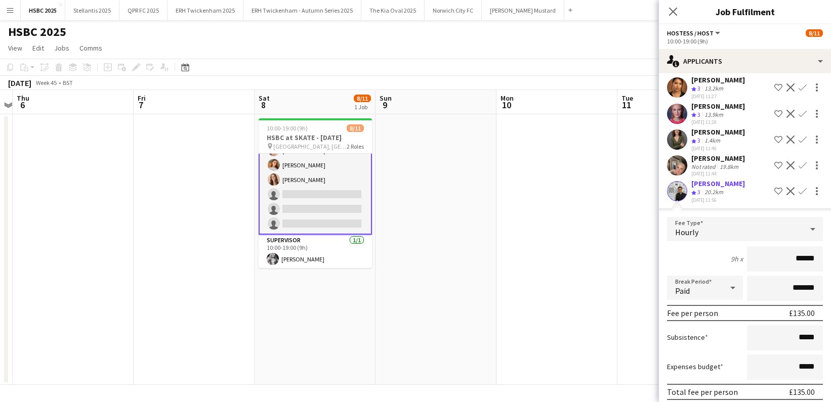
scroll to position [81, 0]
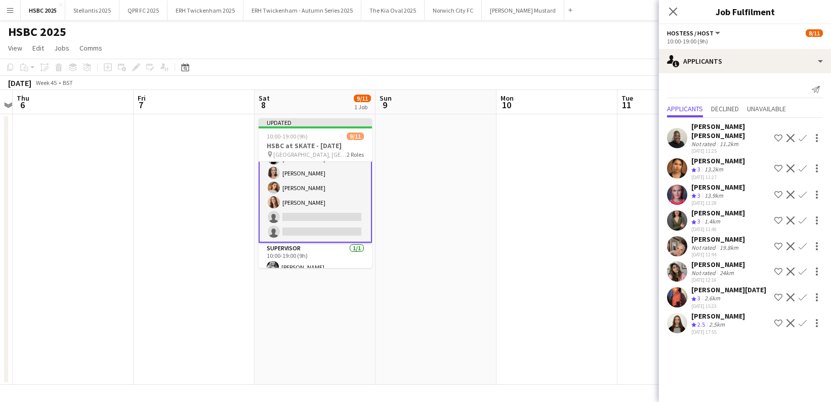
click at [499, 237] on app-date-cell at bounding box center [556, 249] width 121 height 271
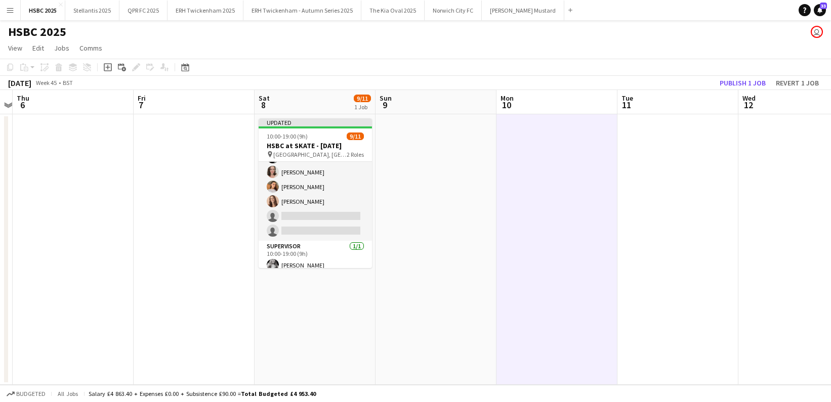
scroll to position [87, 0]
click at [753, 80] on button "Publish 1 job" at bounding box center [743, 82] width 54 height 13
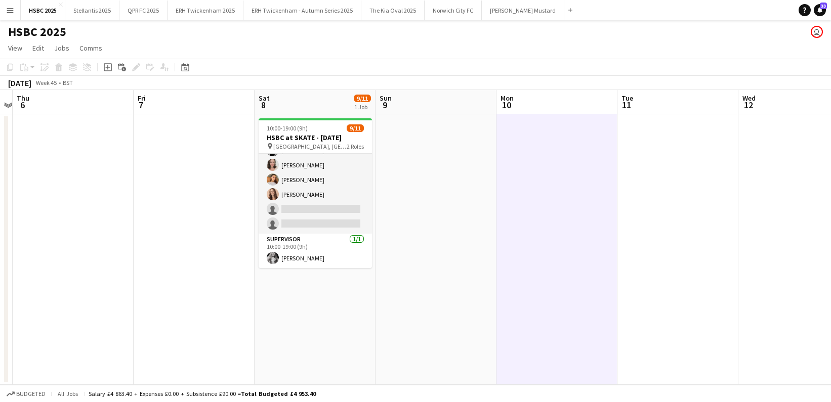
click at [11, 10] on app-icon "Menu" at bounding box center [10, 10] width 8 height 8
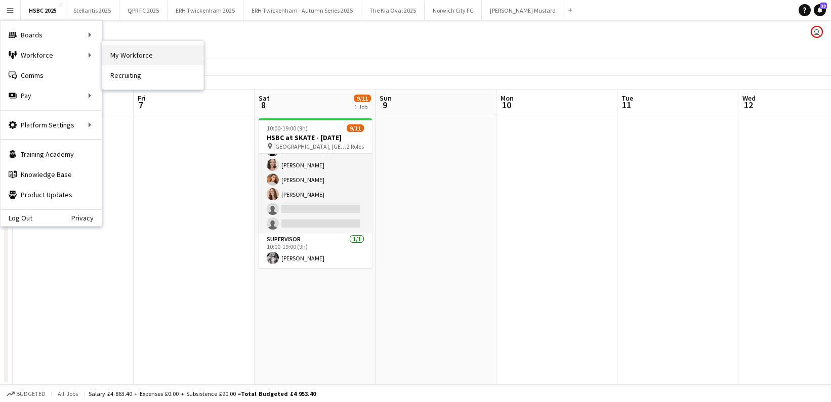
click at [147, 56] on link "My Workforce" at bounding box center [152, 55] width 101 height 20
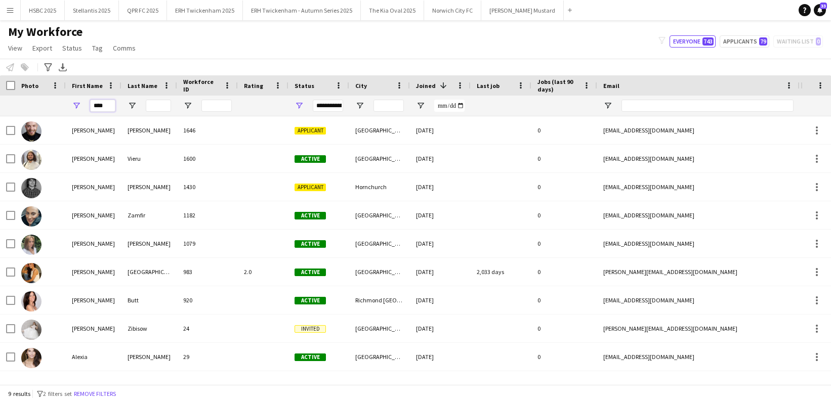
drag, startPoint x: 59, startPoint y: 106, endPoint x: 47, endPoint y: 106, distance: 12.7
click at [47, 106] on div "****" at bounding box center [574, 106] width 1148 height 20
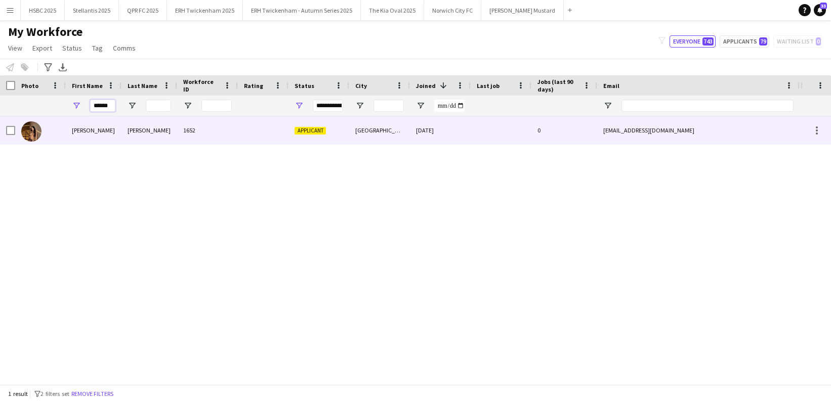
type input "******"
click at [48, 131] on div at bounding box center [40, 130] width 51 height 28
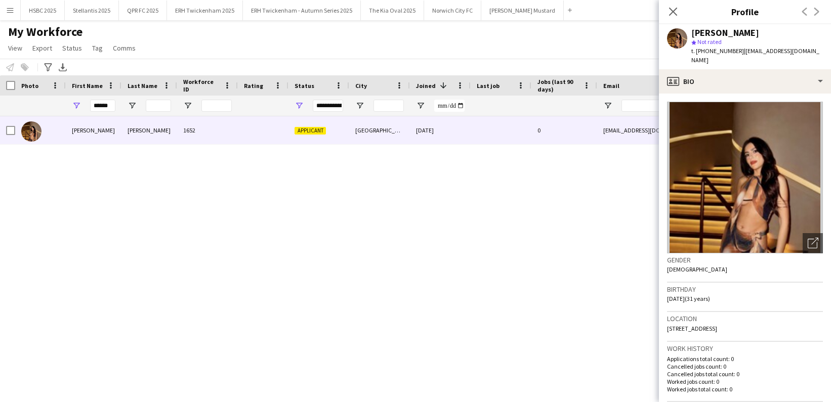
click at [740, 94] on app-crew-profile-bio "Open photos pop-in Gender [DEMOGRAPHIC_DATA] Birthday [DEMOGRAPHIC_DATA] (31 ye…" at bounding box center [745, 248] width 172 height 309
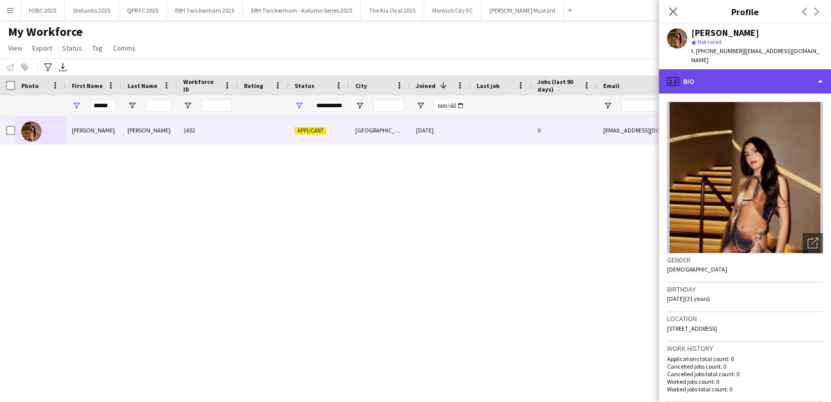
click at [737, 75] on div "profile Bio" at bounding box center [745, 81] width 172 height 24
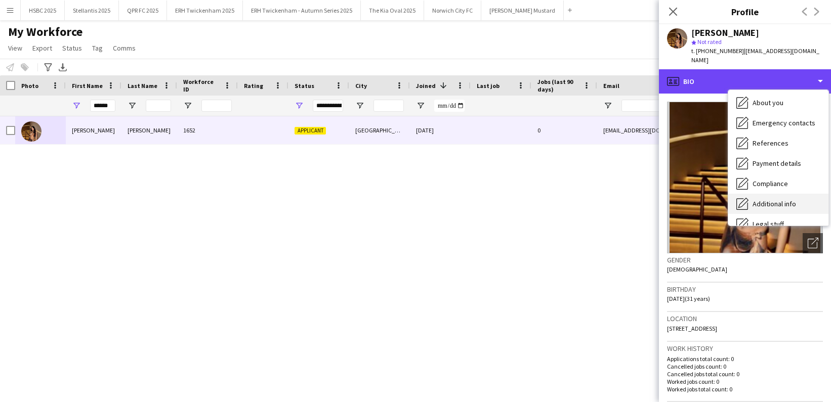
scroll to position [68, 0]
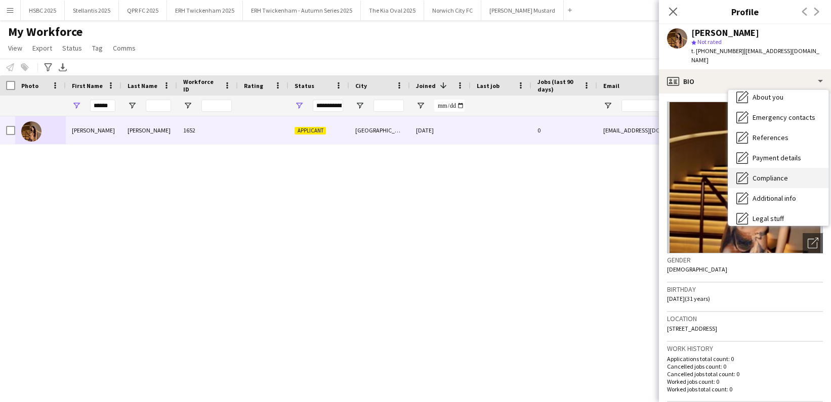
click at [782, 174] on span "Compliance" at bounding box center [770, 178] width 35 height 9
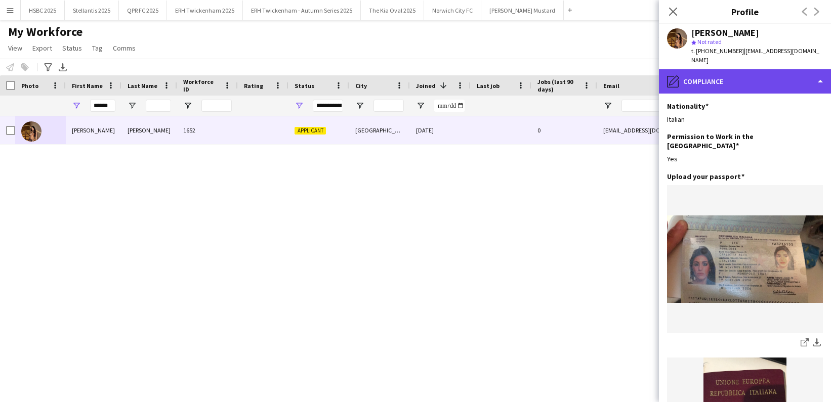
click at [738, 69] on div "pencil4 Compliance" at bounding box center [745, 81] width 172 height 24
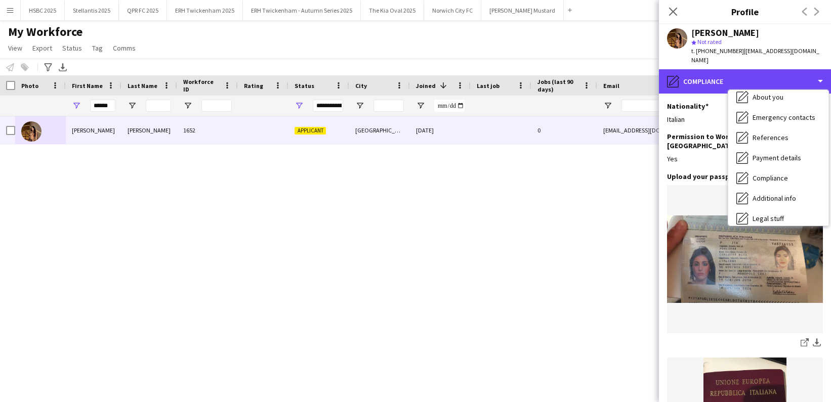
scroll to position [0, 0]
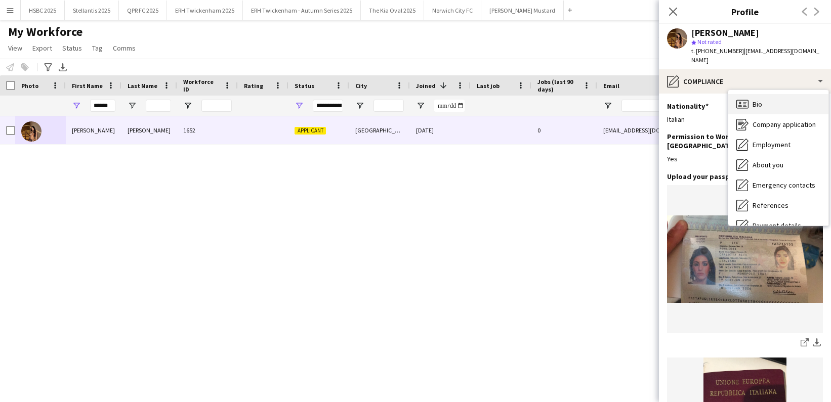
click at [774, 94] on div "Bio Bio" at bounding box center [778, 104] width 100 height 20
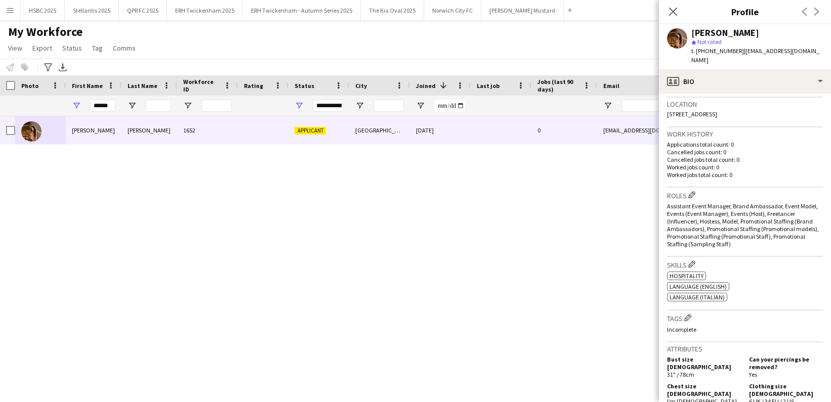
scroll to position [216, 0]
click at [694, 190] on app-icon "Edit crew company roles" at bounding box center [691, 193] width 7 height 7
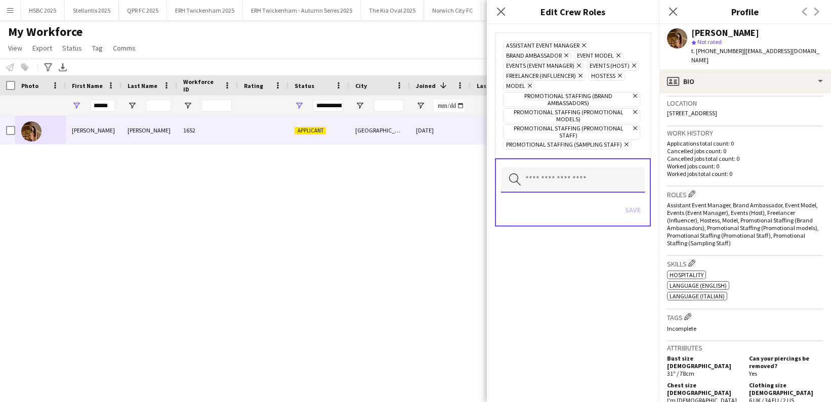
click at [549, 173] on input "text" at bounding box center [573, 180] width 144 height 25
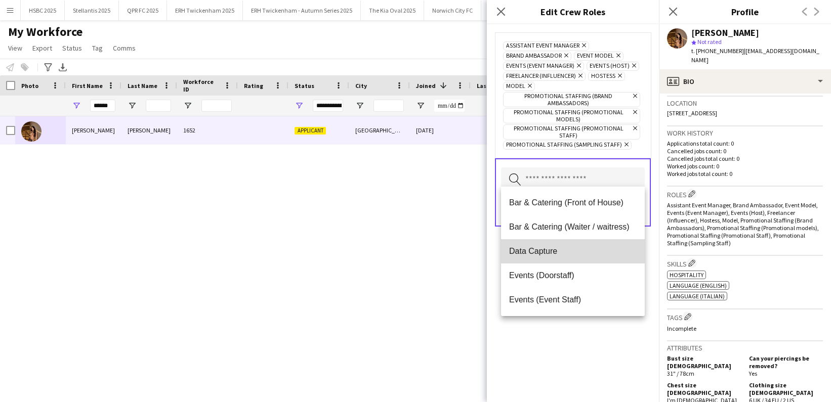
click at [569, 243] on mat-option "Data Capture" at bounding box center [573, 251] width 144 height 24
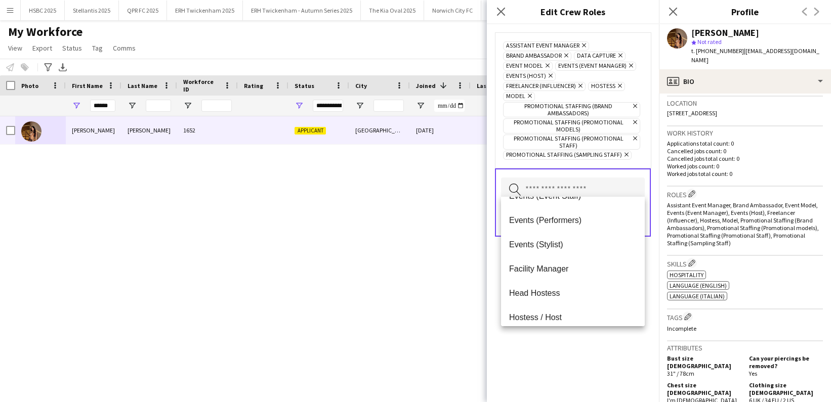
scroll to position [93, 0]
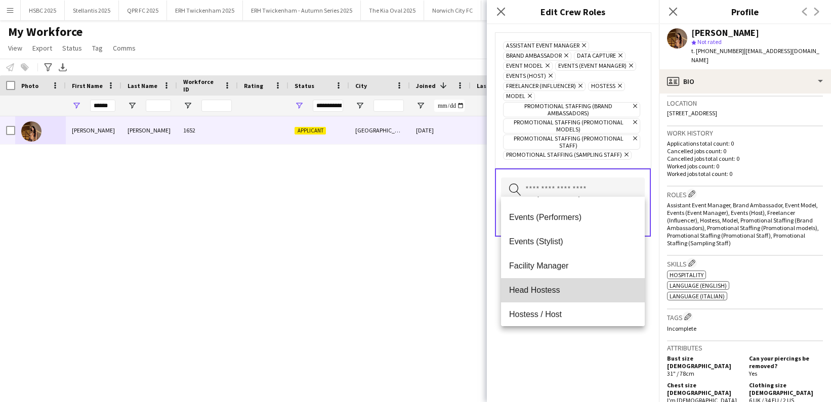
click at [578, 286] on span "Head Hostess" at bounding box center [573, 290] width 128 height 10
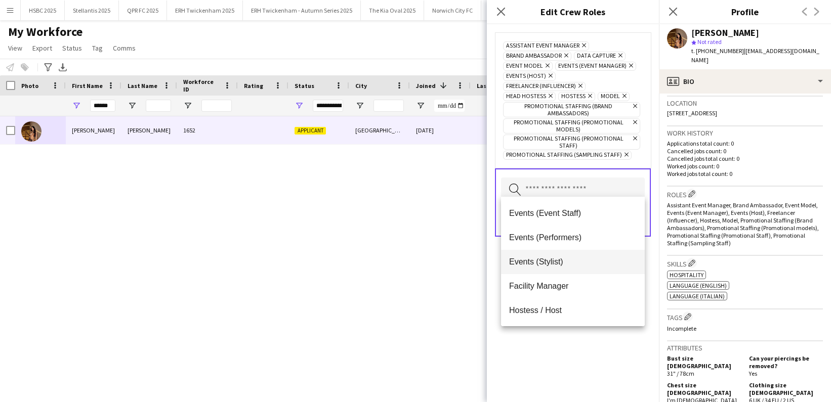
scroll to position [77, 0]
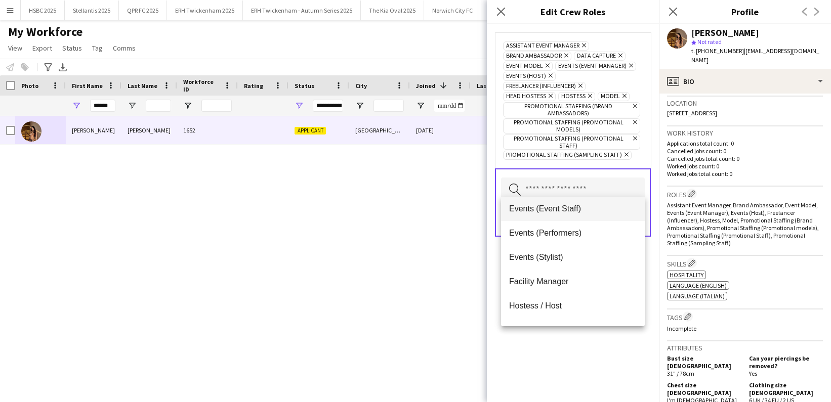
click at [586, 302] on span "Hostess / Host" at bounding box center [573, 306] width 128 height 10
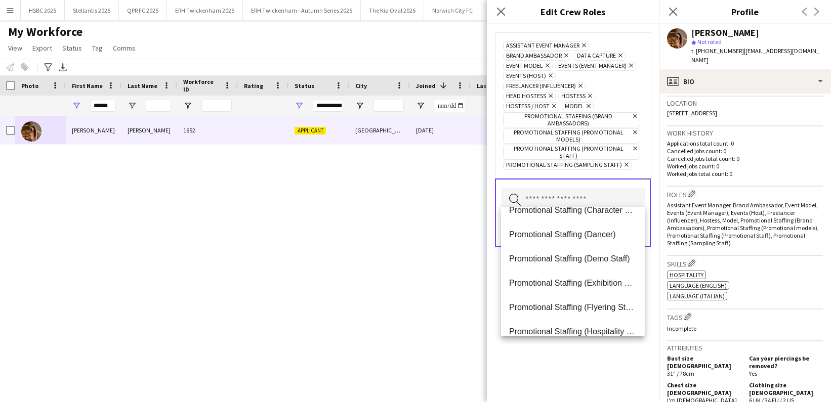
scroll to position [234, 0]
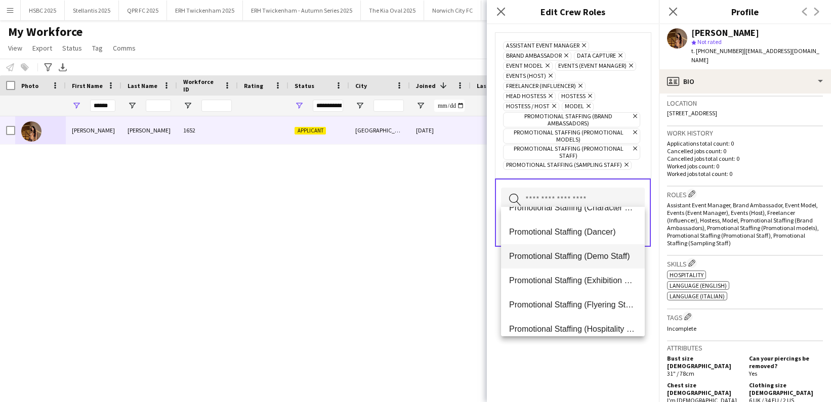
click at [593, 259] on span "Promotional Staffing (Demo Staff)" at bounding box center [573, 257] width 128 height 10
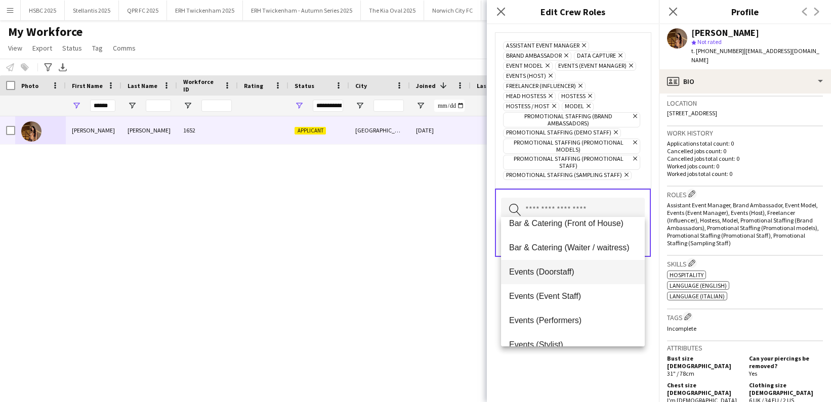
scroll to position [9, 0]
click at [587, 288] on mat-option "Events (Event Staff)" at bounding box center [573, 297] width 144 height 24
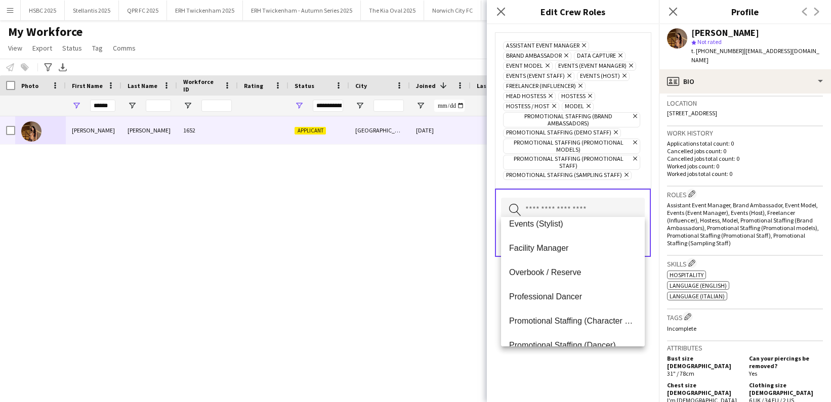
scroll to position [110, 0]
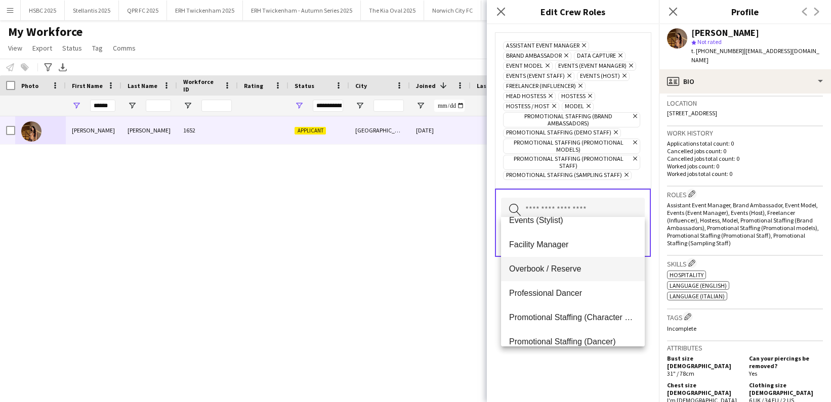
click at [580, 272] on span "Overbook / Reserve" at bounding box center [573, 269] width 128 height 10
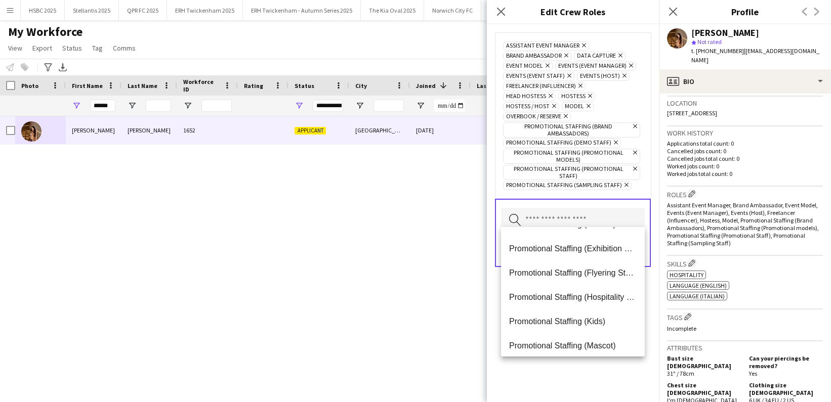
scroll to position [225, 0]
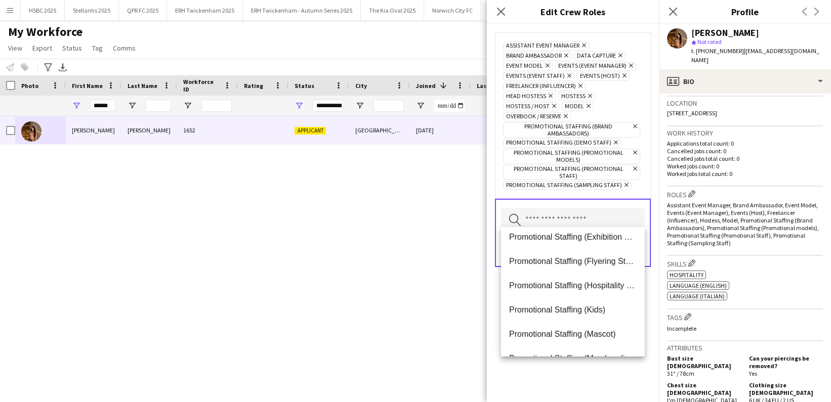
click at [589, 284] on span "Promotional Staffing (Hospitality Staff)" at bounding box center [573, 286] width 128 height 10
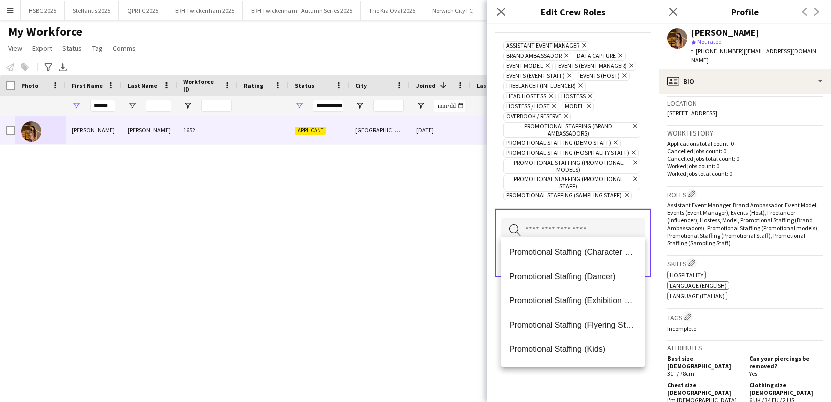
scroll to position [197, 0]
click at [586, 277] on span "Promotional Staffing (Exhibition Host)" at bounding box center [573, 275] width 128 height 10
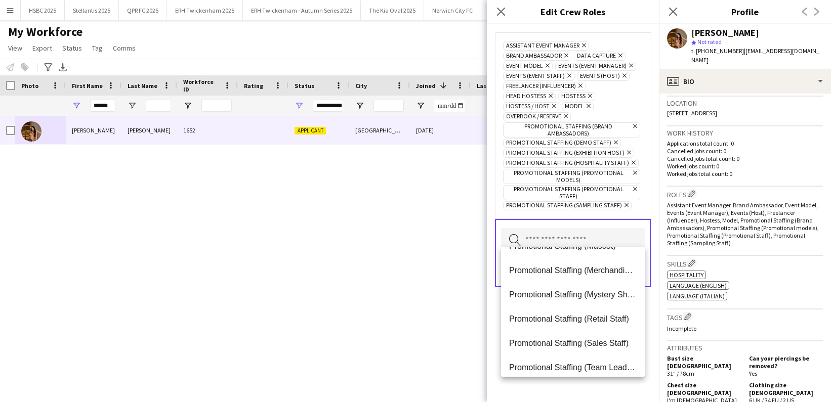
scroll to position [284, 0]
click at [589, 275] on span "Promotional Staffing (Merchandising Staff)" at bounding box center [573, 271] width 128 height 10
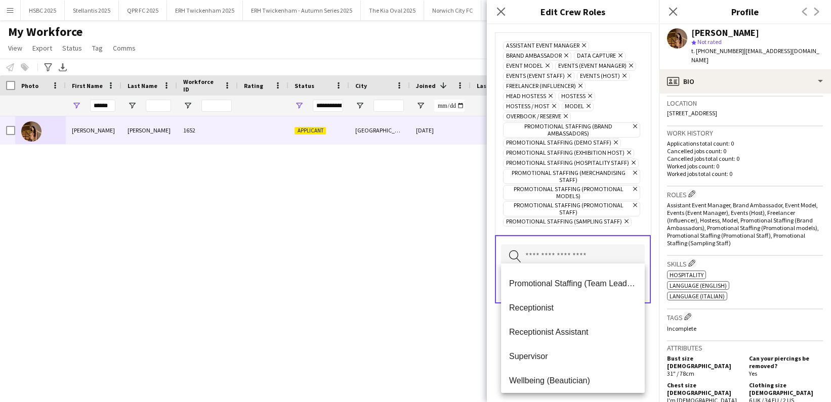
scroll to position [369, 0]
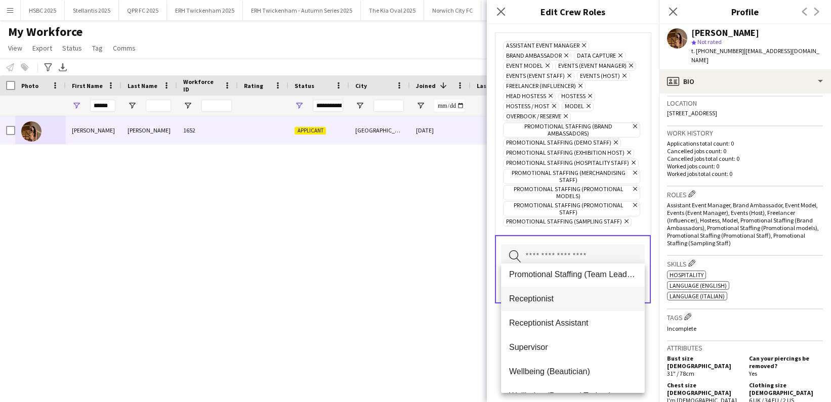
click at [584, 292] on mat-option "Receptionist" at bounding box center [573, 299] width 144 height 24
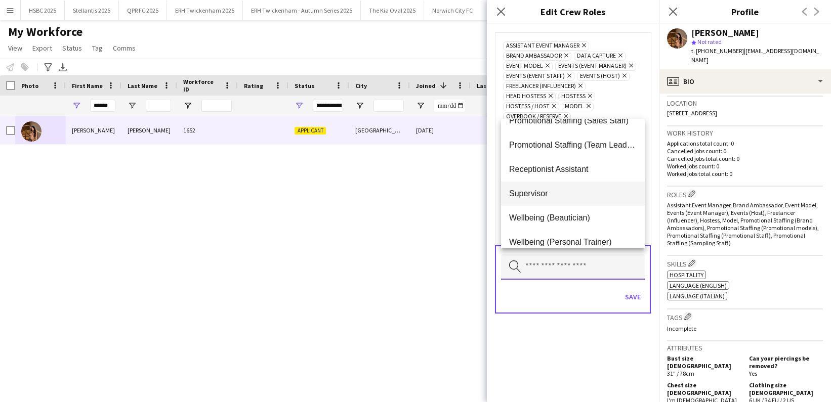
scroll to position [364, 0]
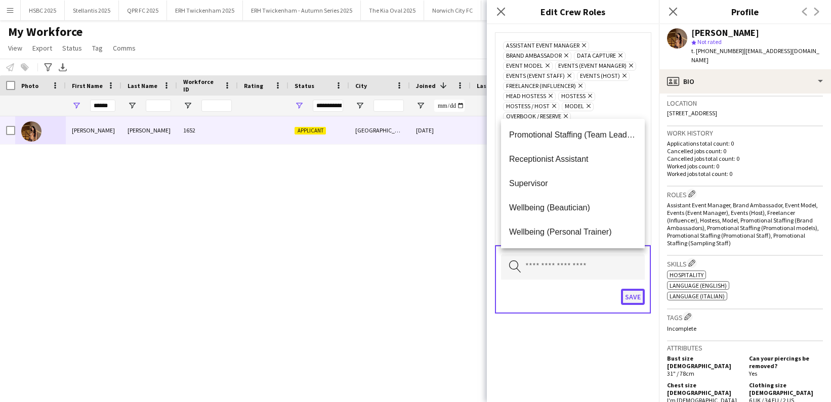
click at [629, 290] on button "Save" at bounding box center [633, 297] width 24 height 16
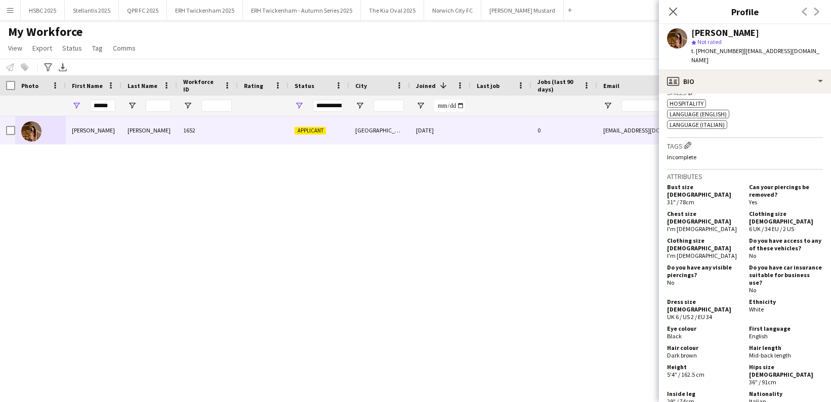
scroll to position [397, 0]
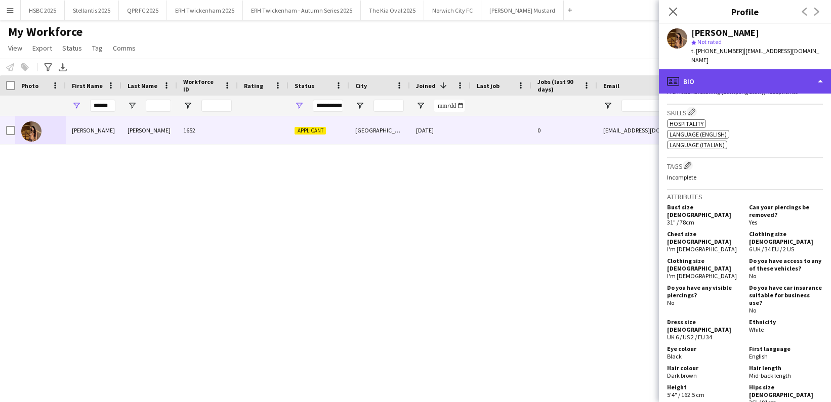
click at [770, 74] on div "profile Bio" at bounding box center [745, 81] width 172 height 24
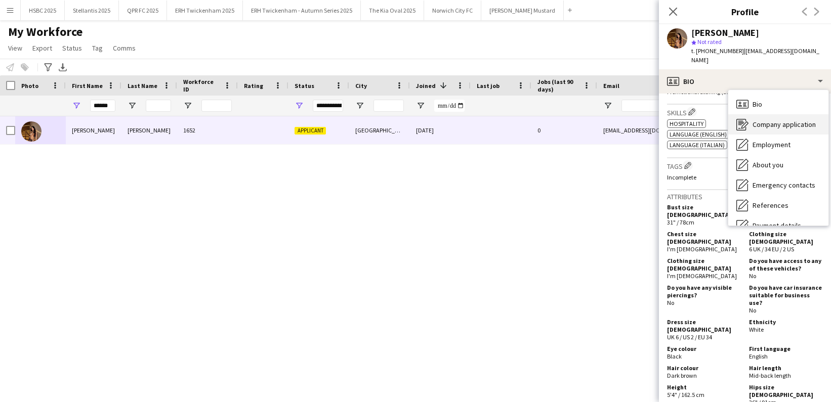
click at [790, 121] on div "Company application Company application" at bounding box center [778, 124] width 100 height 20
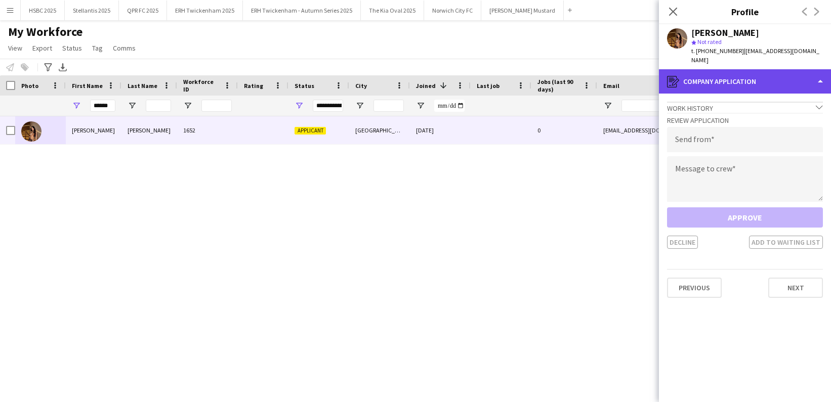
click at [760, 71] on div "register Company application" at bounding box center [745, 81] width 172 height 24
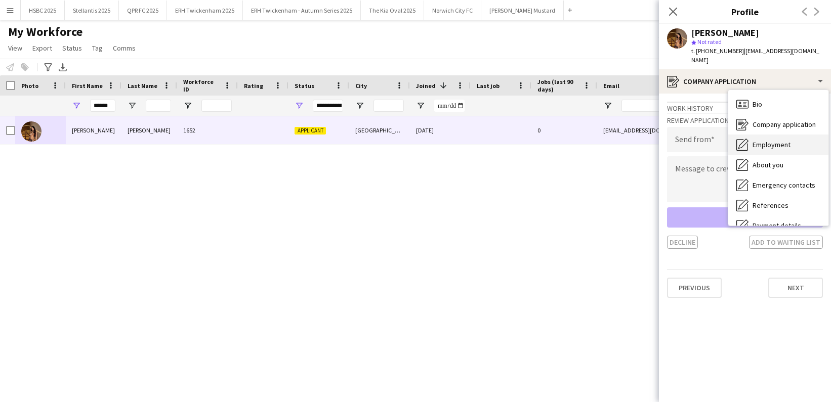
click at [782, 140] on span "Employment" at bounding box center [772, 144] width 38 height 9
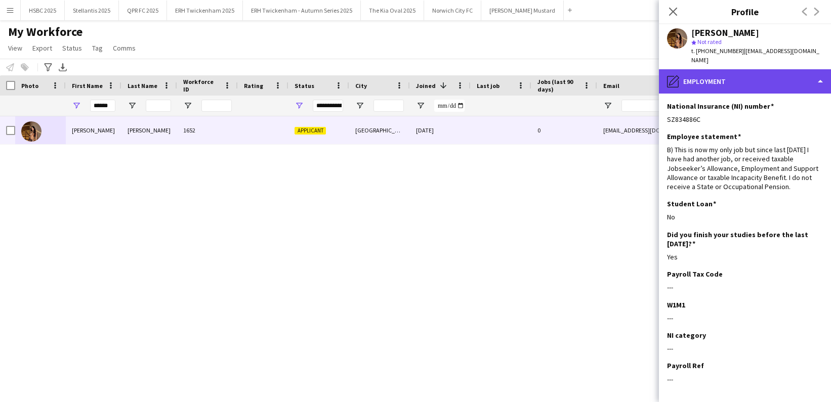
click at [749, 71] on div "pencil4 Employment" at bounding box center [745, 81] width 172 height 24
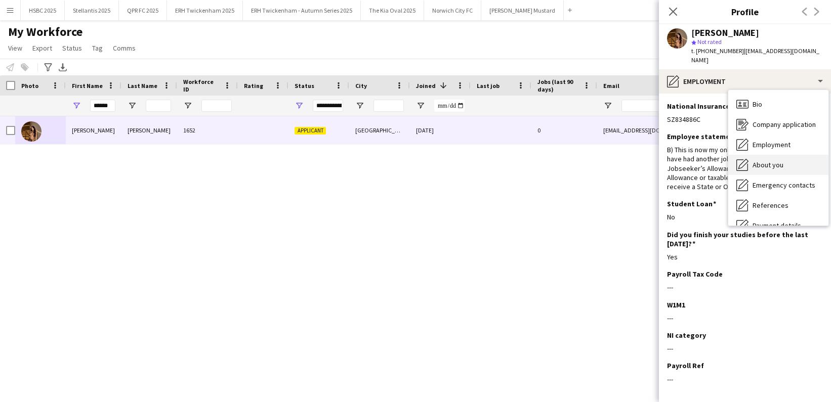
click at [783, 157] on div "About you About you" at bounding box center [778, 165] width 100 height 20
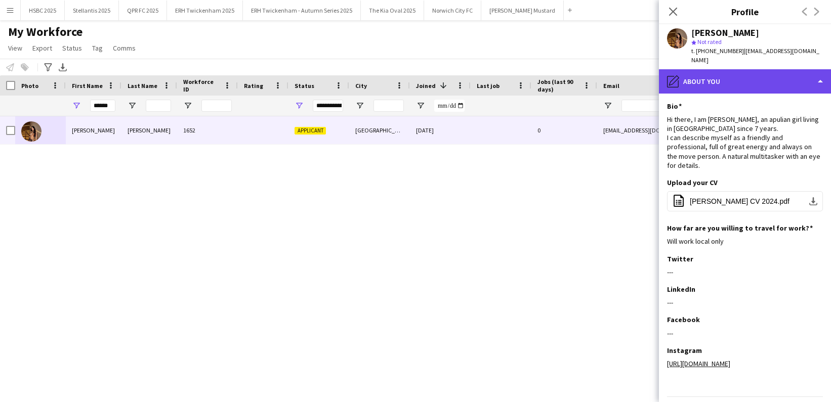
click at [748, 70] on div "pencil4 About you" at bounding box center [745, 81] width 172 height 24
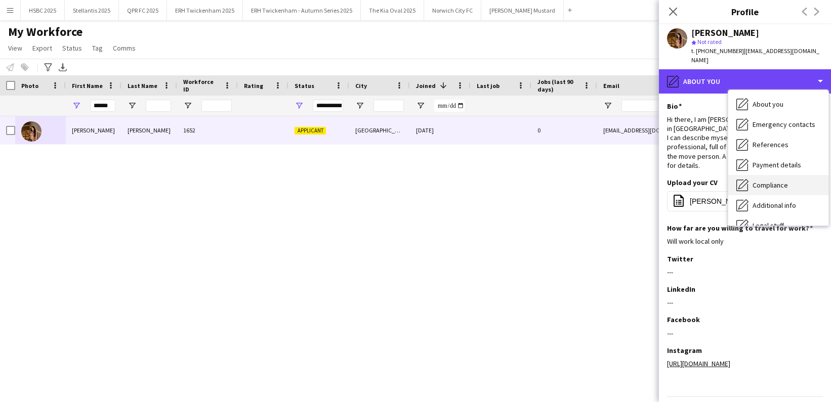
scroll to position [78, 0]
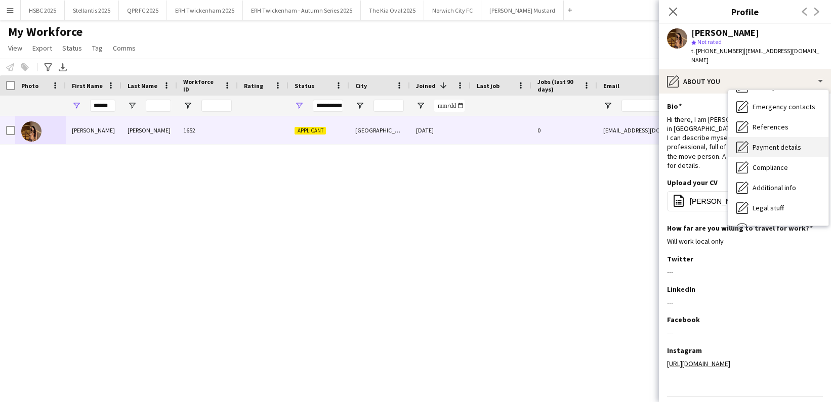
click at [786, 143] on span "Payment details" at bounding box center [777, 147] width 49 height 9
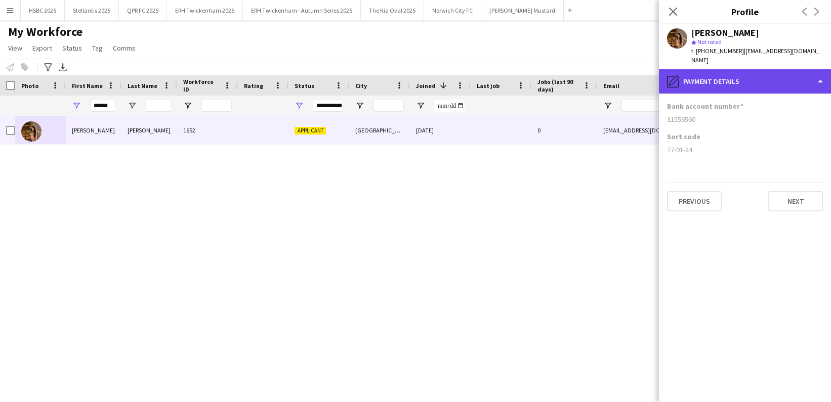
click at [739, 69] on div "pencil4 Payment details" at bounding box center [745, 81] width 172 height 24
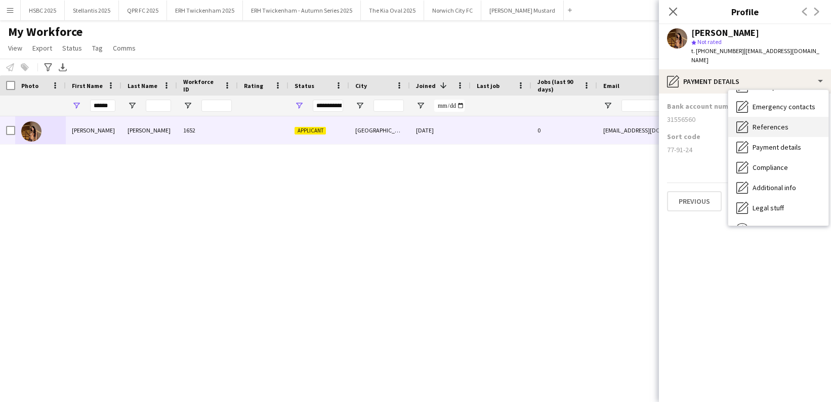
click at [789, 119] on div "References References" at bounding box center [778, 127] width 100 height 20
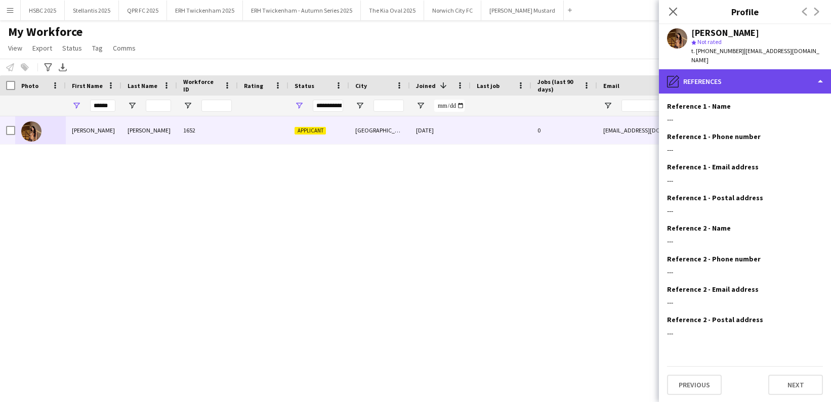
click at [761, 69] on div "pencil4 References" at bounding box center [745, 81] width 172 height 24
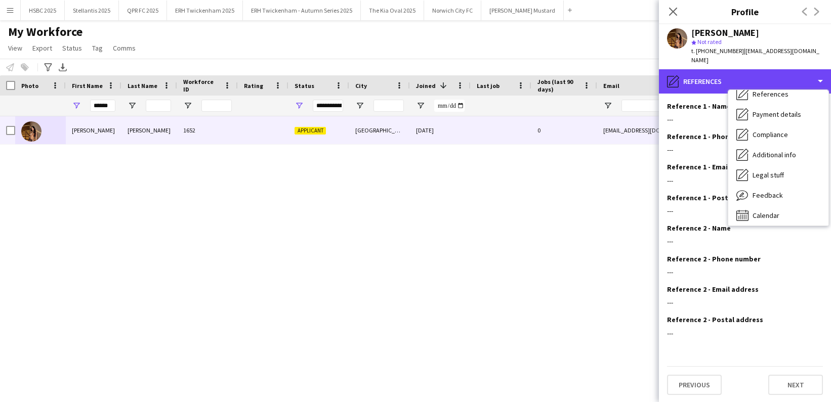
scroll to position [0, 0]
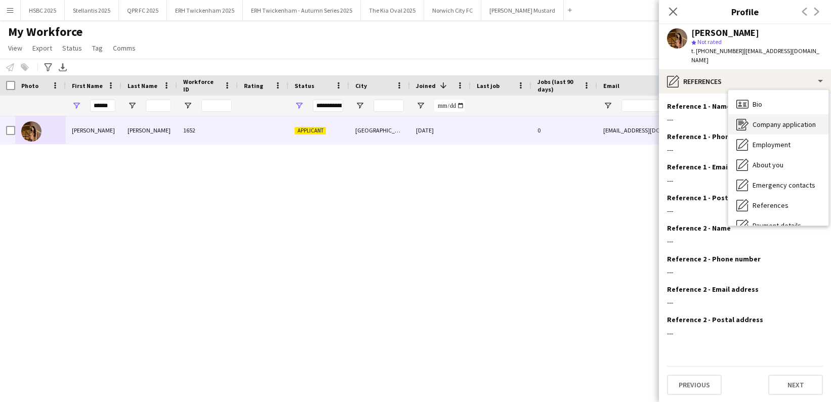
click at [789, 120] on span "Company application" at bounding box center [784, 124] width 63 height 9
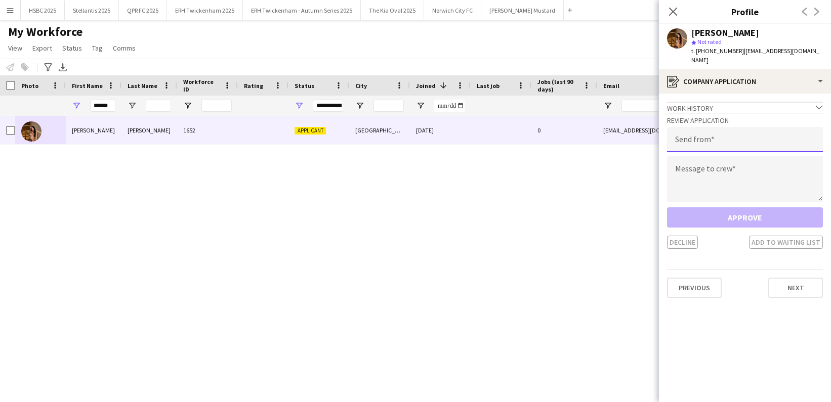
click at [685, 135] on input "email" at bounding box center [745, 139] width 156 height 25
type input "**********"
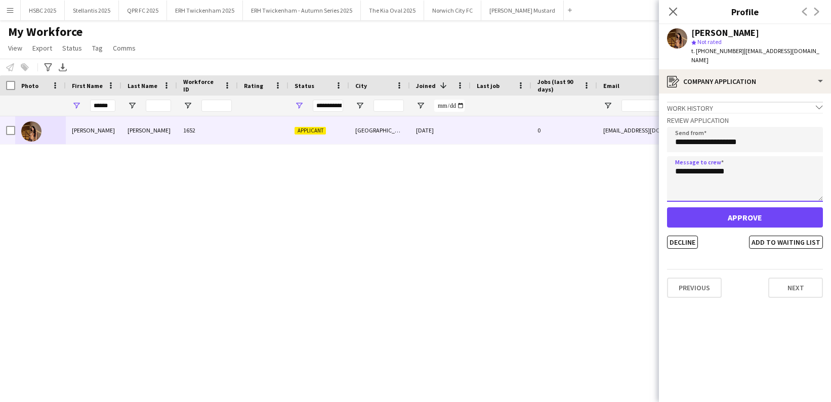
type textarea "**********"
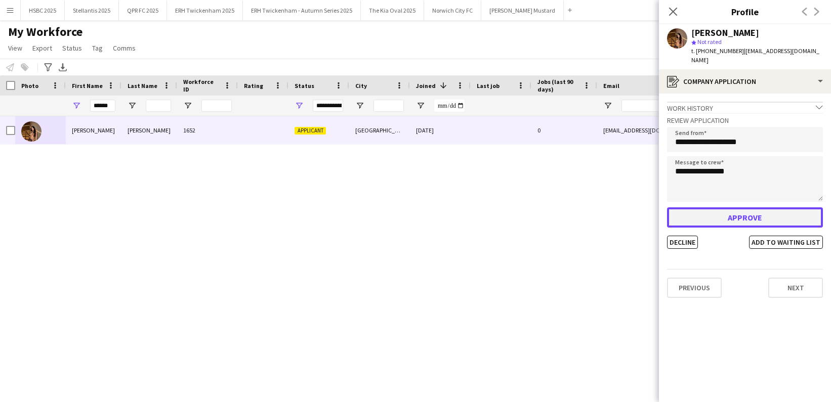
click at [742, 210] on button "Approve" at bounding box center [745, 217] width 156 height 20
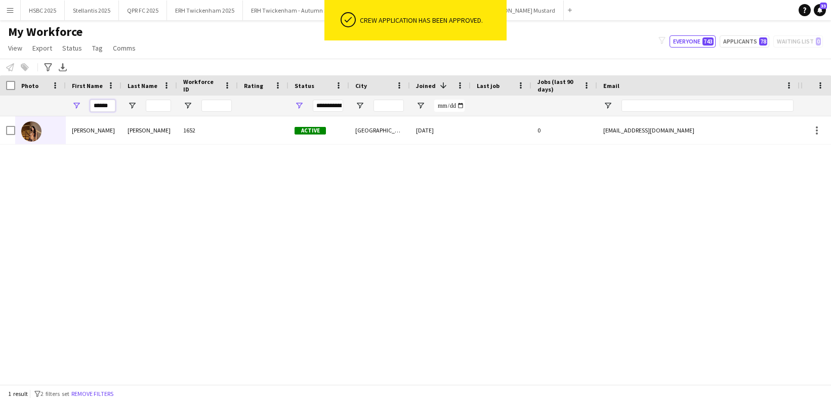
drag, startPoint x: 110, startPoint y: 104, endPoint x: 44, endPoint y: 104, distance: 65.8
click at [44, 104] on div "******" at bounding box center [574, 106] width 1148 height 20
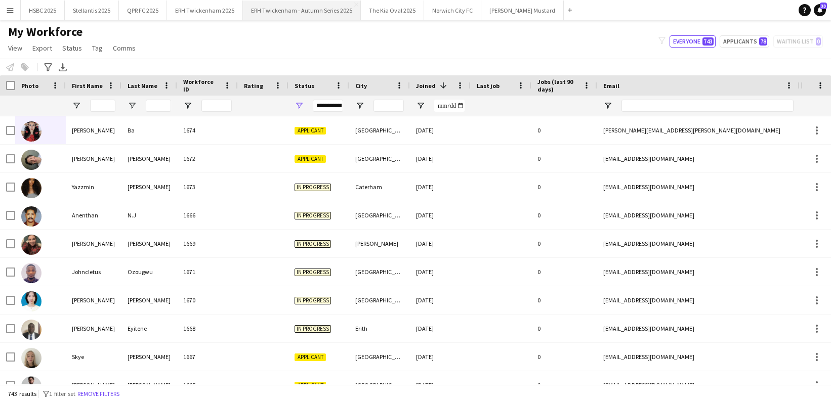
click at [309, 13] on button "ERH Twickenham - Autumn Series 2025 Close" at bounding box center [302, 11] width 118 height 20
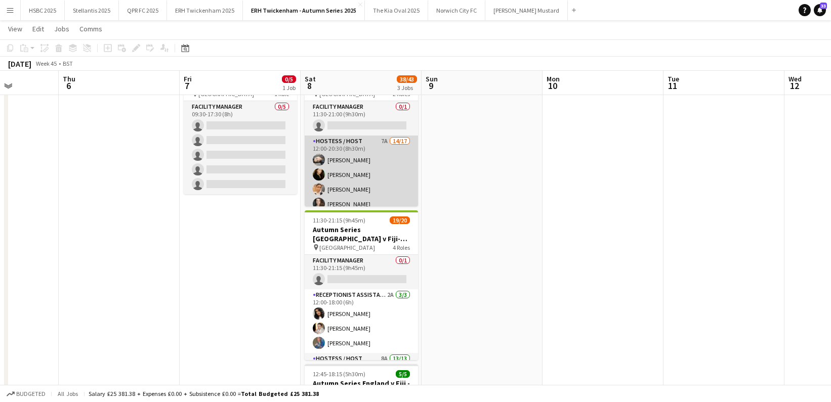
click at [373, 175] on app-card-role "Hostess / Host 7A 14/17 12:00-20:30 (8h30m) [PERSON_NAME] [PERSON_NAME] [PERSON…" at bounding box center [361, 270] width 113 height 269
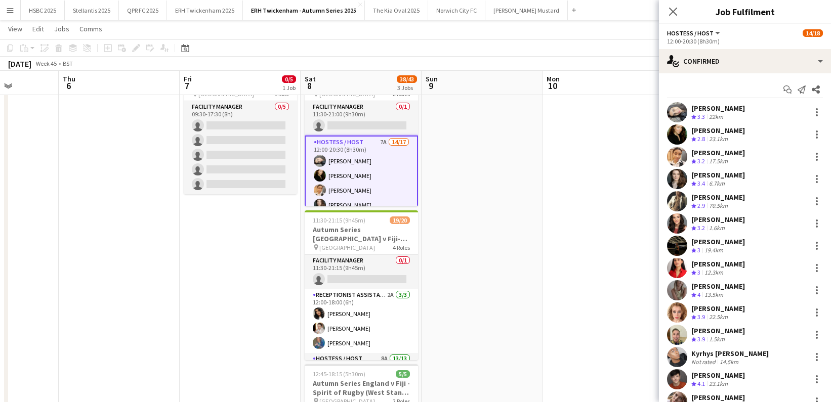
scroll to position [106, 0]
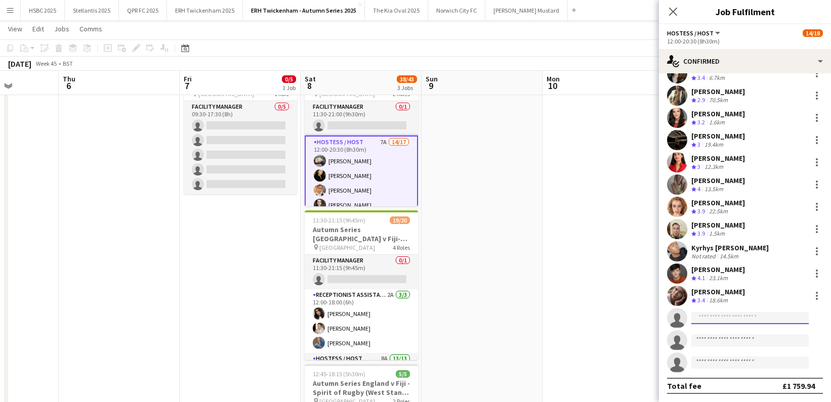
click at [705, 317] on input at bounding box center [749, 318] width 117 height 12
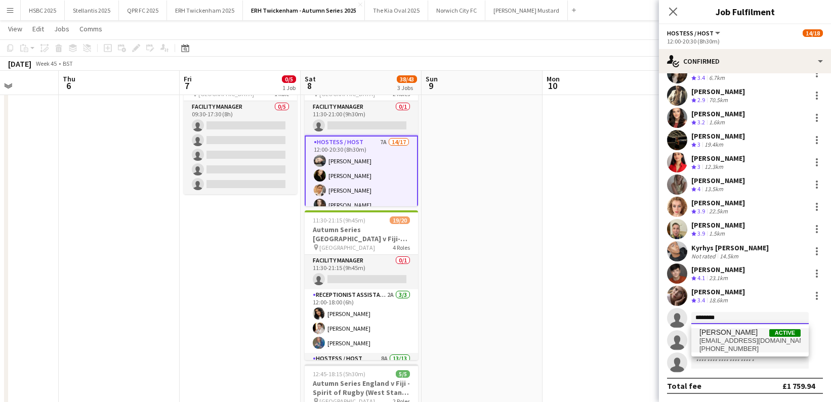
type input "********"
click at [719, 332] on span "[PERSON_NAME]" at bounding box center [728, 332] width 58 height 9
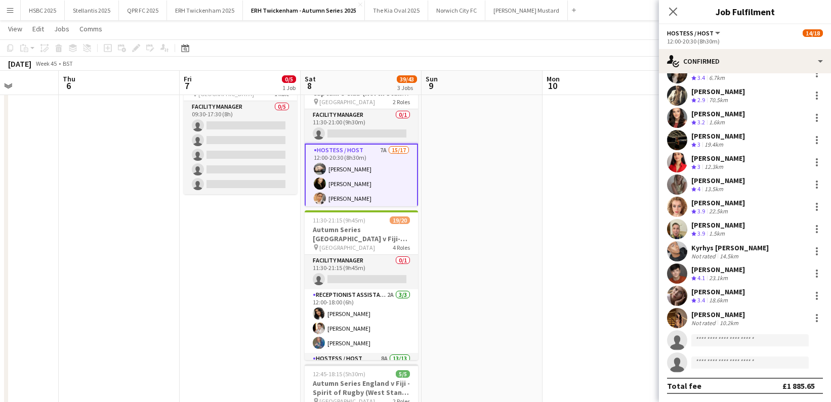
click at [481, 188] on app-date-cell at bounding box center [482, 294] width 121 height 482
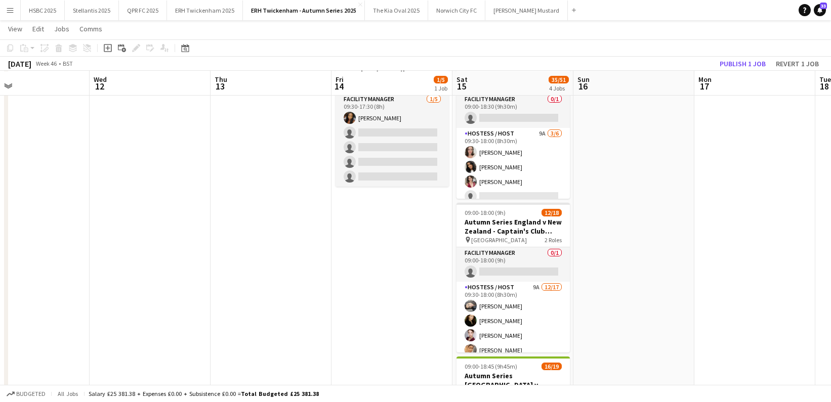
scroll to position [69, 0]
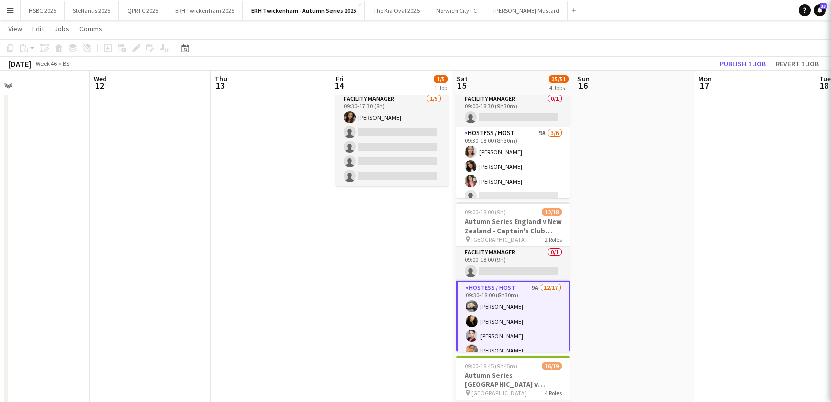
scroll to position [0, 274]
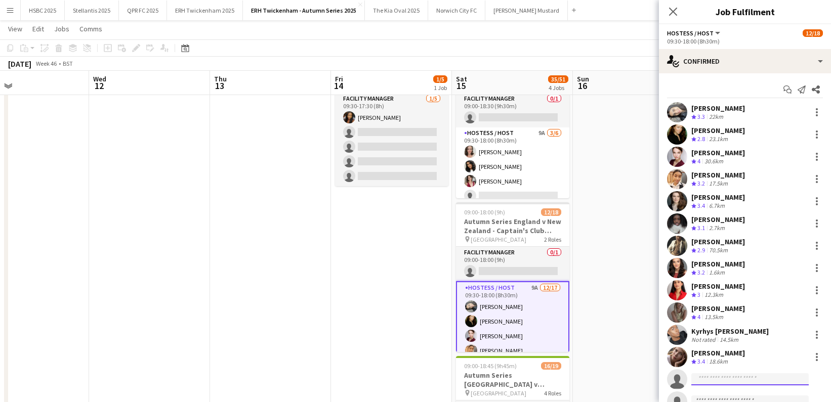
click at [732, 379] on input at bounding box center [749, 379] width 117 height 12
type input "********"
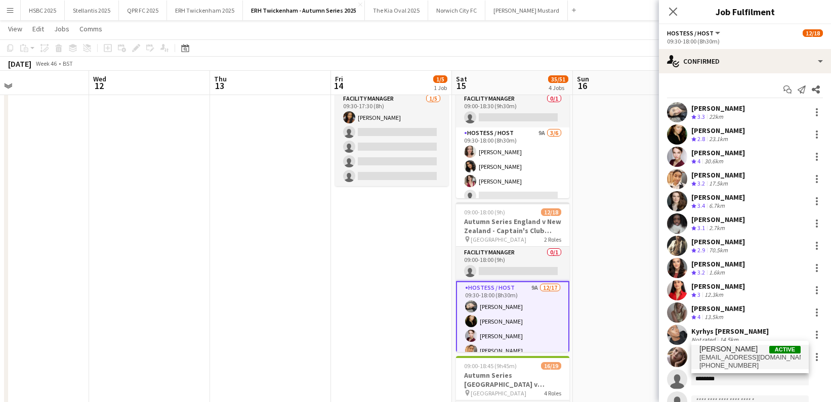
click at [731, 354] on span "[EMAIL_ADDRESS][DOMAIN_NAME]" at bounding box center [749, 358] width 101 height 8
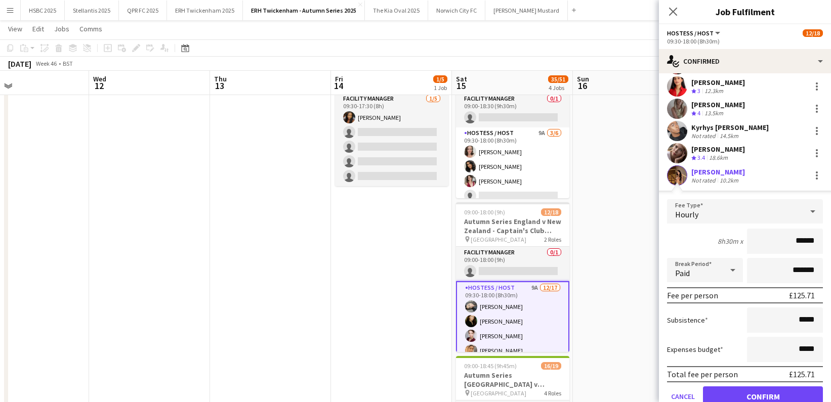
click button "Confirm" at bounding box center [763, 397] width 120 height 20
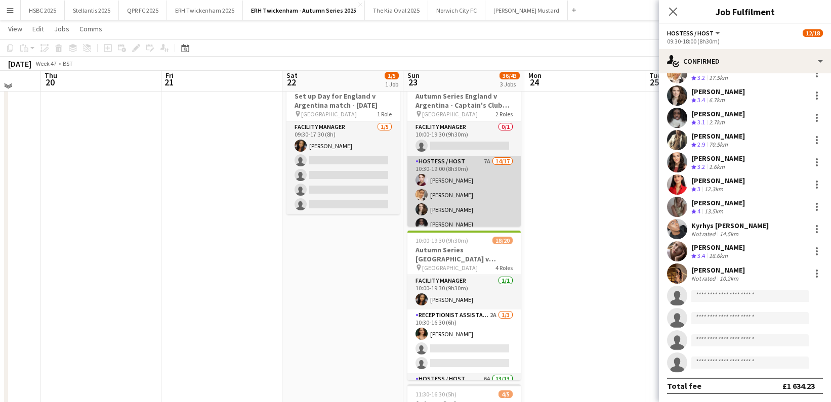
scroll to position [37, 0]
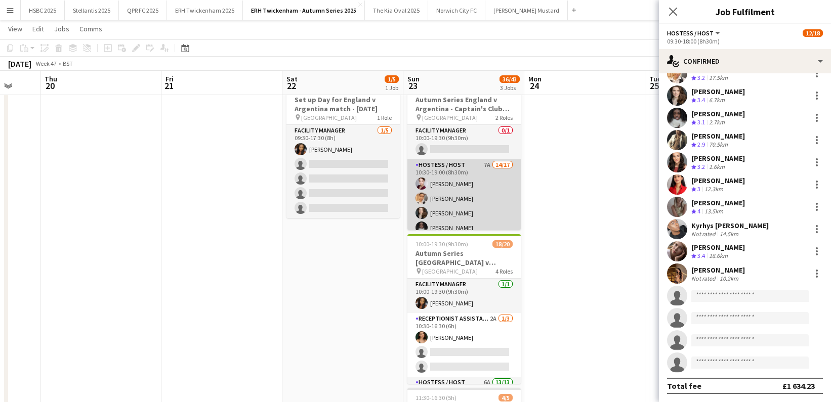
click at [486, 186] on app-card-role "Hostess / Host 7A 14/17 10:30-19:00 (8h30m) [PERSON_NAME] [PERSON_NAME] [PERSON…" at bounding box center [463, 293] width 113 height 269
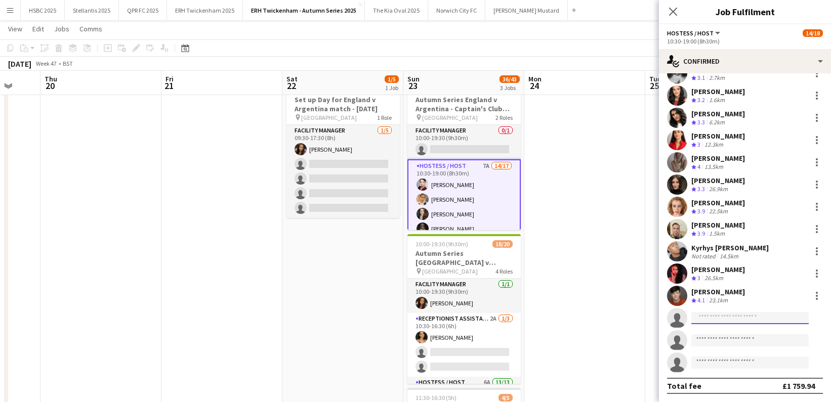
click at [758, 320] on input at bounding box center [749, 318] width 117 height 12
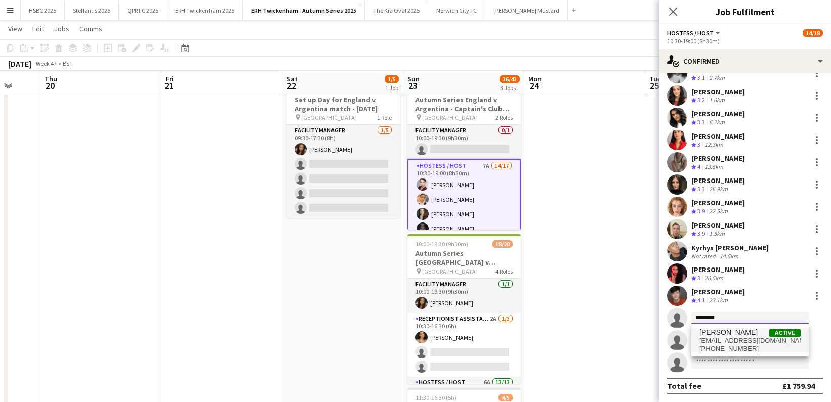
type input "********"
click at [763, 337] on span "[EMAIL_ADDRESS][DOMAIN_NAME]" at bounding box center [749, 341] width 101 height 8
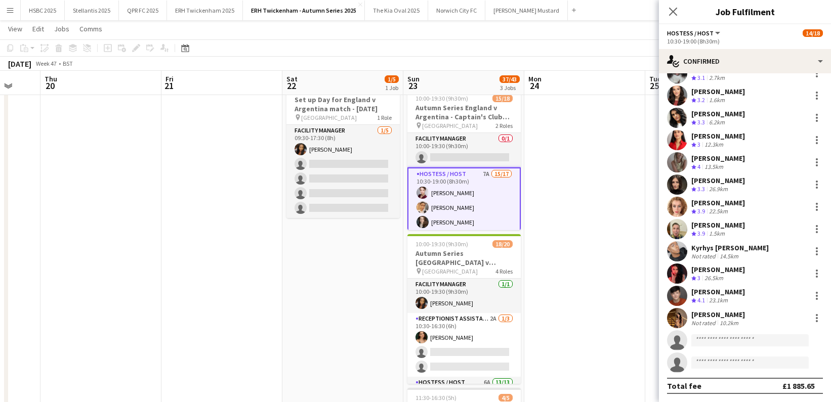
click at [602, 165] on app-date-cell at bounding box center [584, 394] width 121 height 636
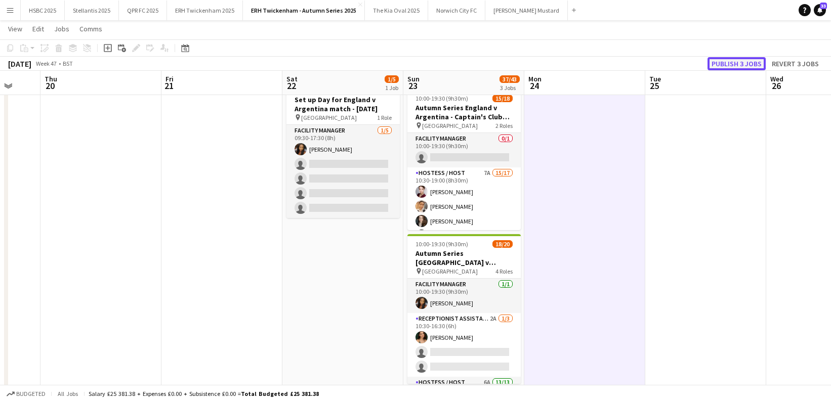
click at [746, 60] on button "Publish 3 jobs" at bounding box center [736, 63] width 58 height 13
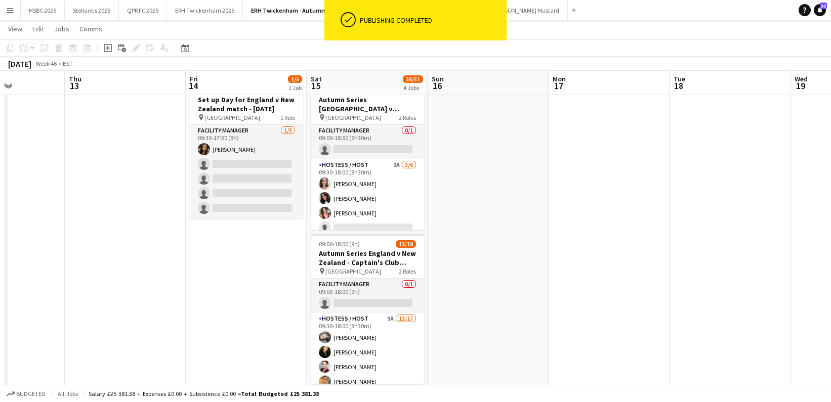
scroll to position [0, 301]
